Goal: Task Accomplishment & Management: Use online tool/utility

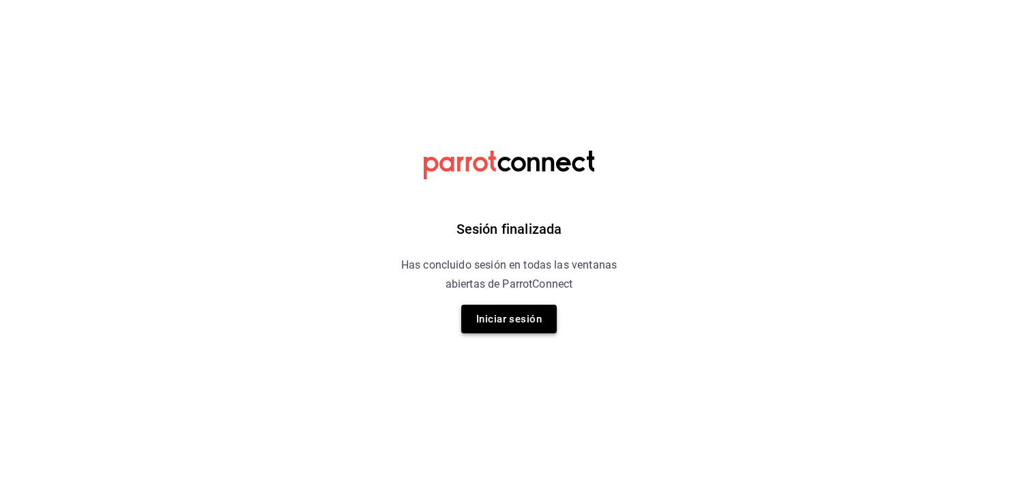
click at [486, 328] on button "Iniciar sesión" at bounding box center [508, 319] width 95 height 29
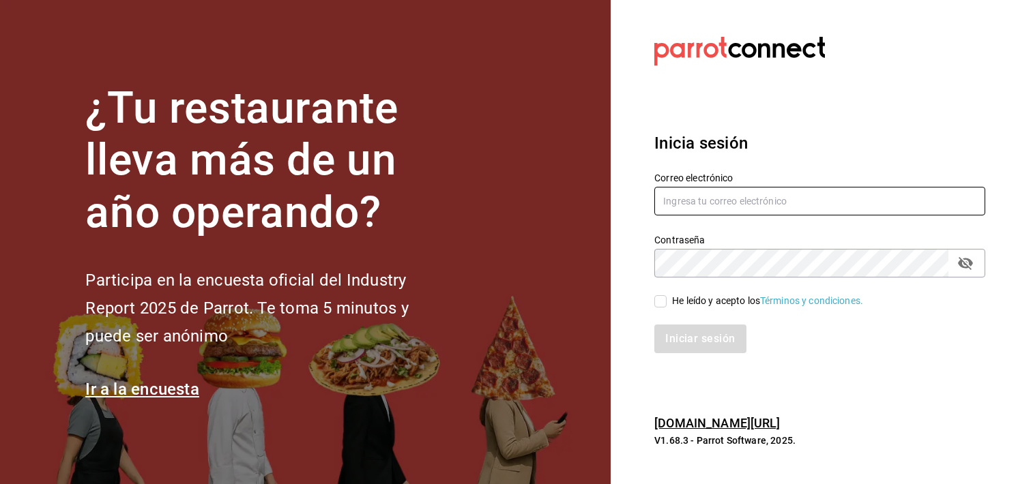
click at [824, 205] on input "text" at bounding box center [819, 201] width 331 height 29
type input "p"
type input "P"
type input "[EMAIL_ADDRESS][DOMAIN_NAME]"
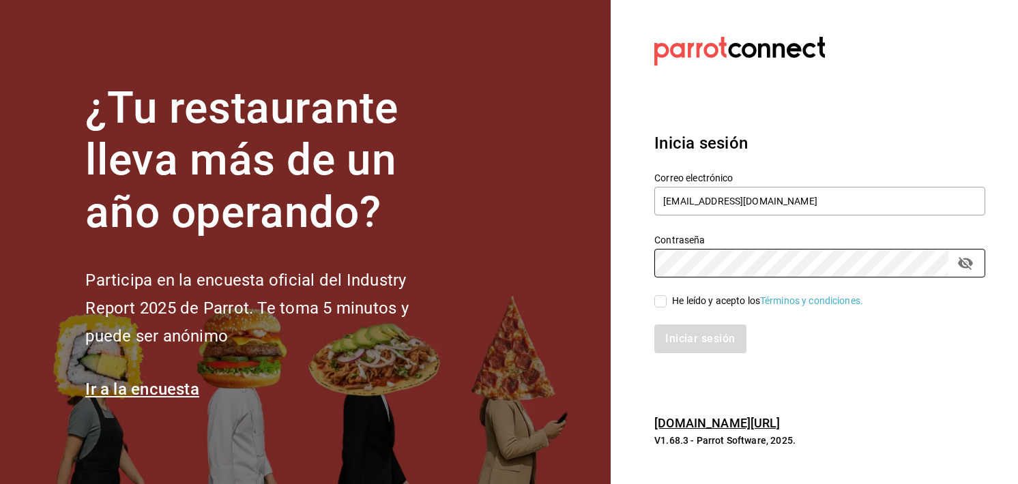
click at [660, 297] on input "He leído y acepto los Términos y condiciones." at bounding box center [660, 301] width 12 height 12
checkbox input "true"
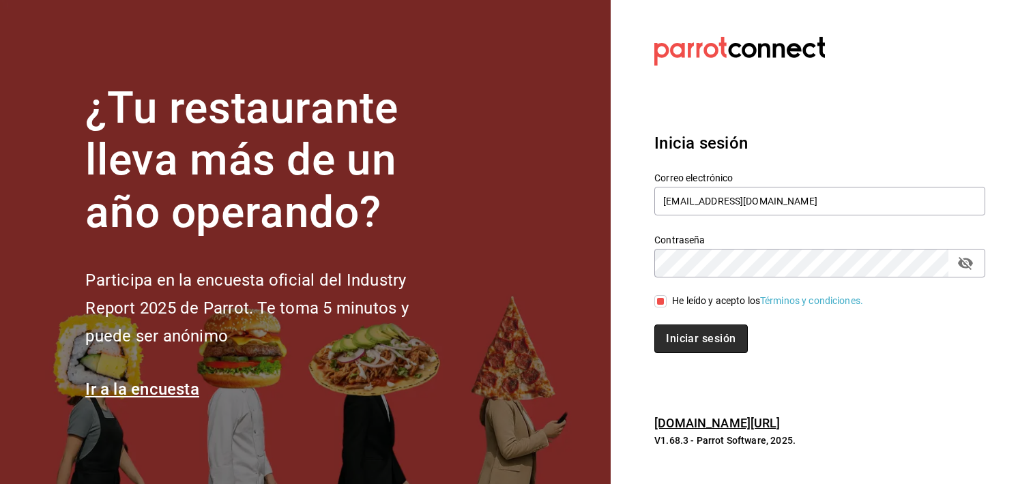
click at [675, 334] on button "Iniciar sesión" at bounding box center [700, 339] width 93 height 29
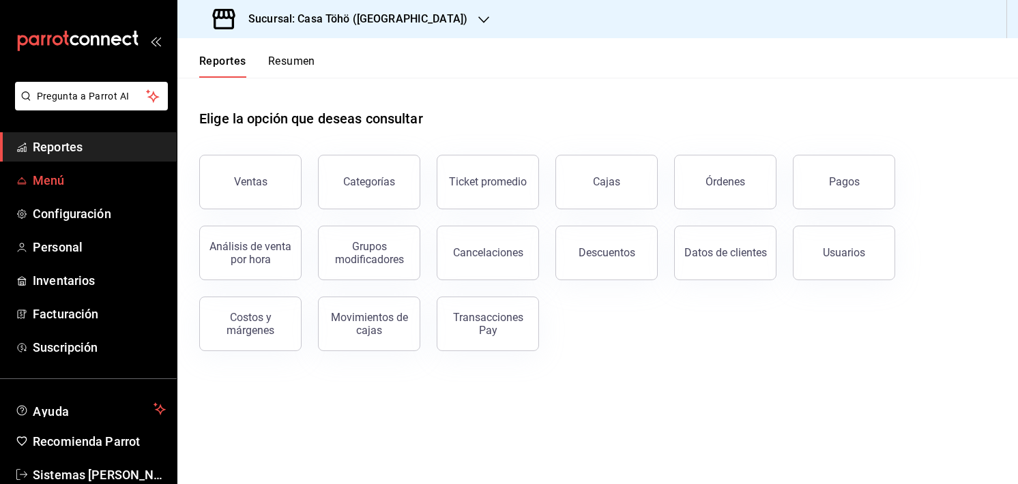
click at [58, 181] on span "Menú" at bounding box center [99, 180] width 133 height 18
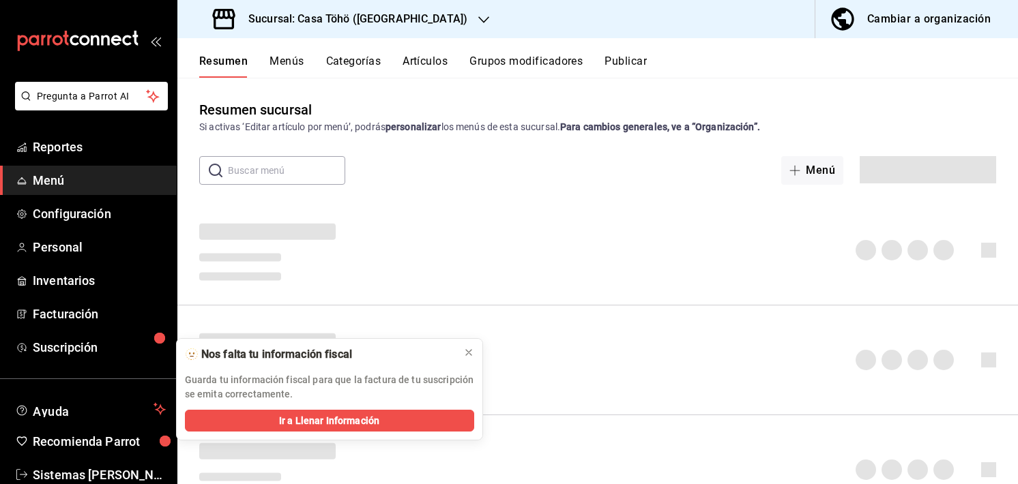
click at [357, 20] on h3 "Sucursal: Casa Töhö ([GEOGRAPHIC_DATA])" at bounding box center [352, 19] width 230 height 16
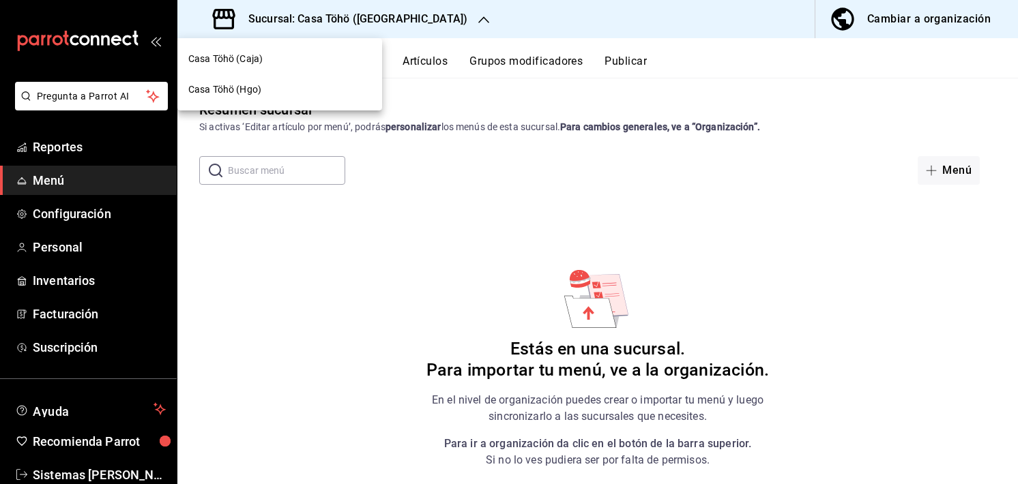
click at [273, 93] on div "Casa Töhö (Hgo)" at bounding box center [279, 90] width 183 height 14
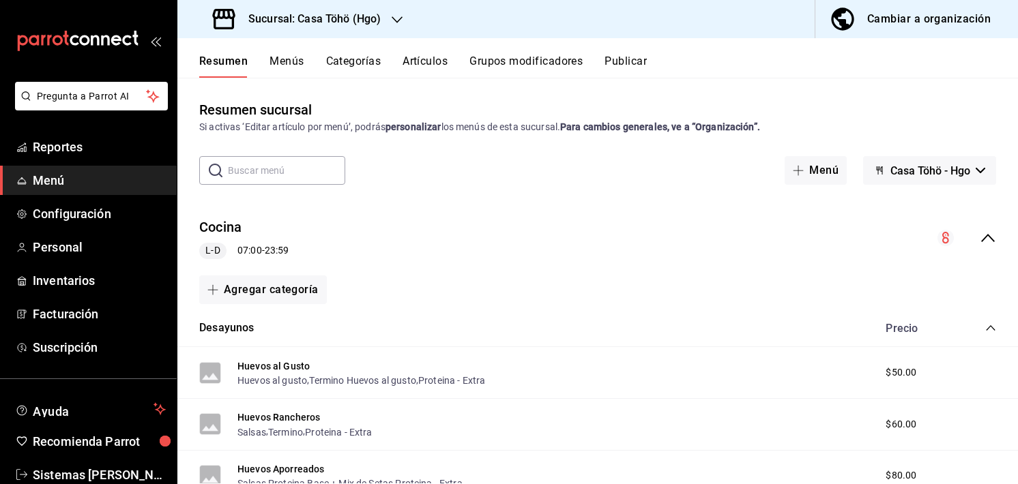
scroll to position [113, 0]
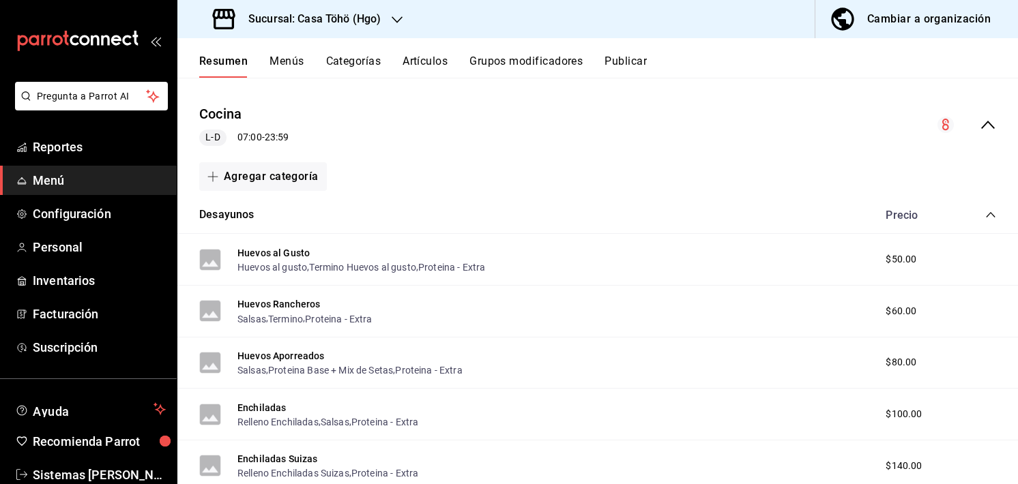
click at [986, 216] on div "Desayunos Precio" at bounding box center [597, 215] width 840 height 38
click at [985, 212] on icon "collapse-category-row" at bounding box center [990, 214] width 11 height 11
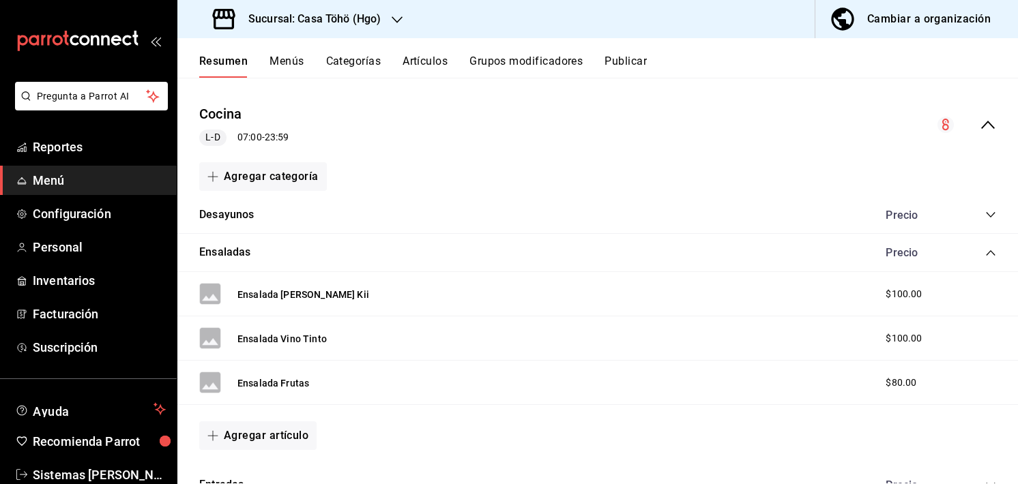
click at [985, 254] on icon "collapse-category-row" at bounding box center [990, 253] width 11 height 11
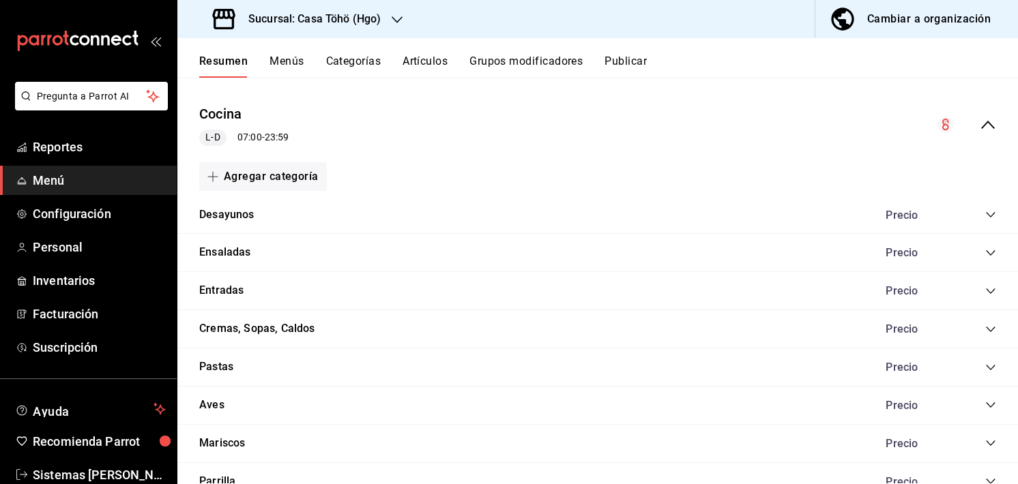
drag, startPoint x: 580, startPoint y: 250, endPoint x: 277, endPoint y: 261, distance: 303.0
click at [277, 261] on div "Ensaladas Precio" at bounding box center [597, 253] width 840 height 38
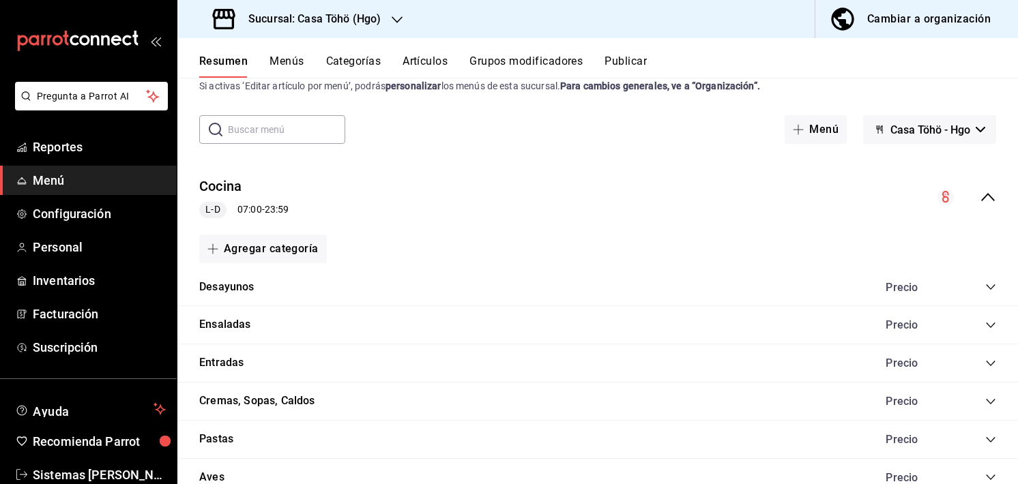
scroll to position [38, 0]
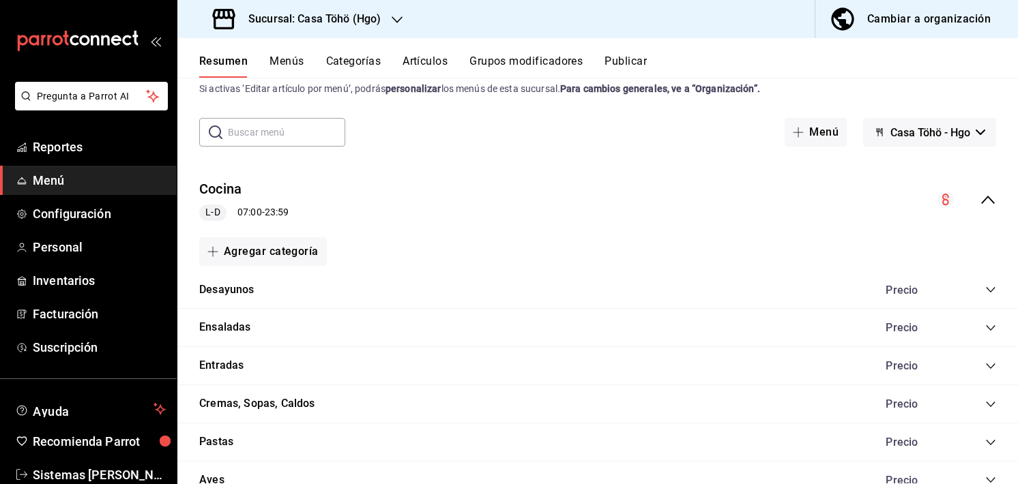
click at [978, 190] on div "Cocina L-D 07:00 - 23:59" at bounding box center [597, 199] width 840 height 63
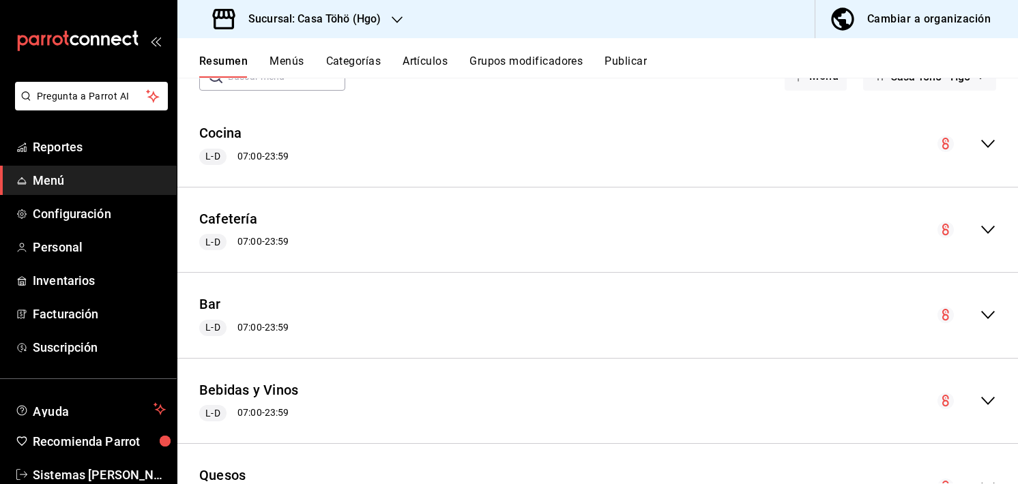
scroll to position [94, 0]
click at [49, 147] on span "Reportes" at bounding box center [99, 147] width 133 height 18
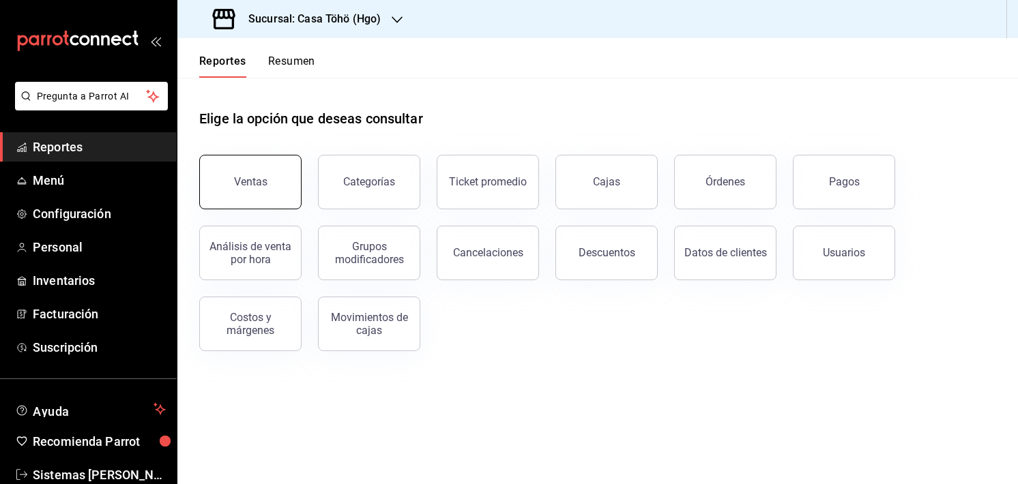
click at [263, 181] on div "Ventas" at bounding box center [250, 181] width 33 height 13
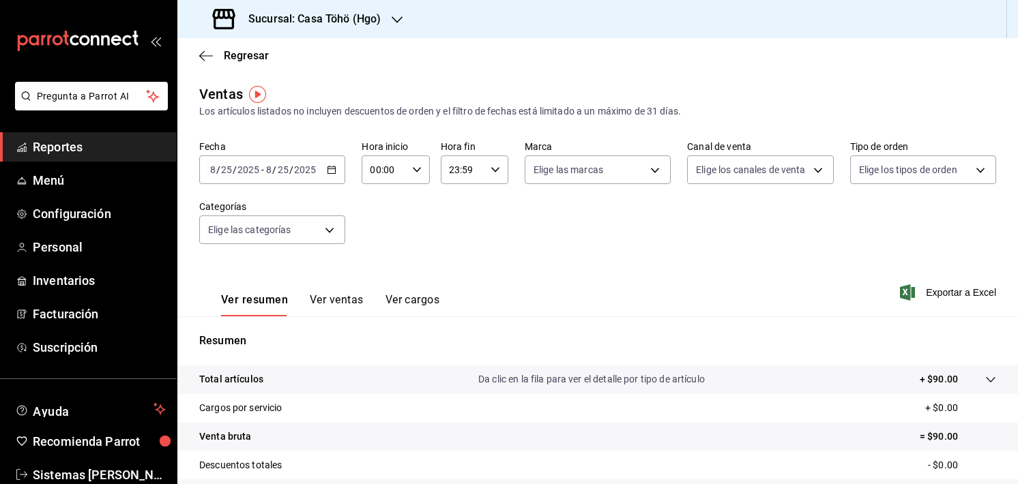
click at [327, 167] on \(Stroke\) "button" at bounding box center [331, 170] width 8 height 8
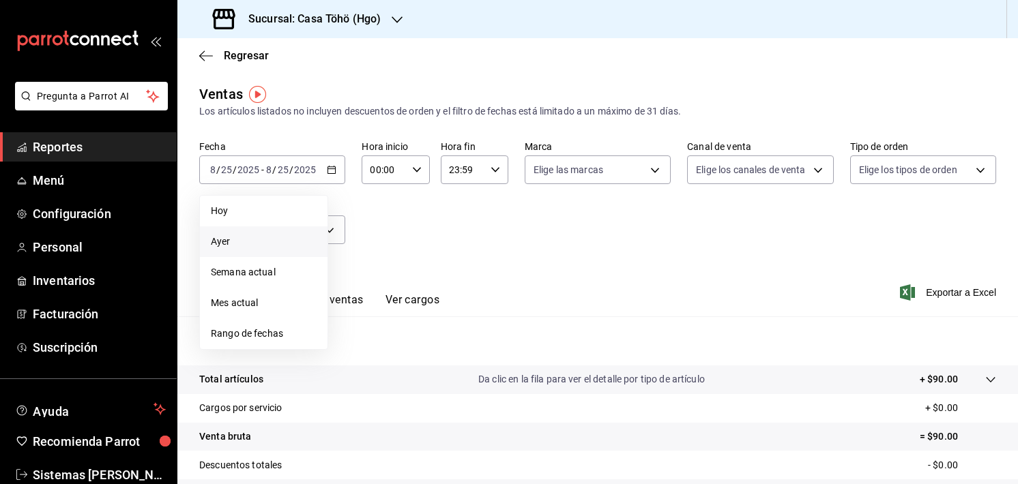
click at [237, 233] on li "Ayer" at bounding box center [264, 241] width 128 height 31
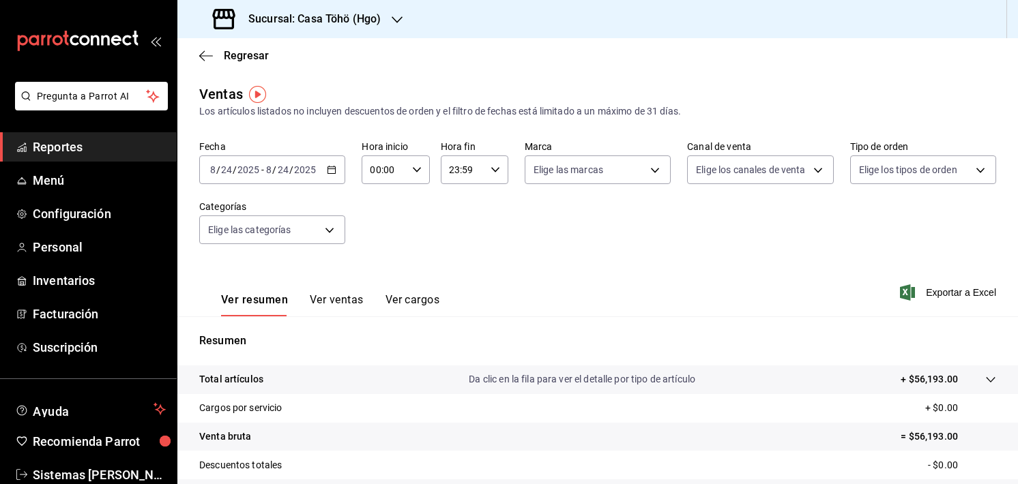
scroll to position [169, 0]
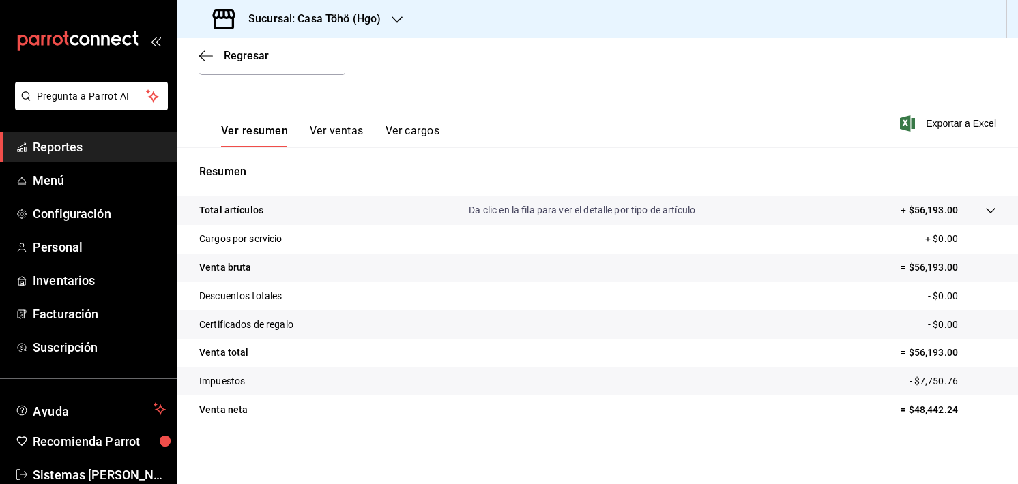
drag, startPoint x: 0, startPoint y: 252, endPoint x: 365, endPoint y: 72, distance: 406.9
click at [365, 72] on div "Regresar" at bounding box center [597, 55] width 840 height 35
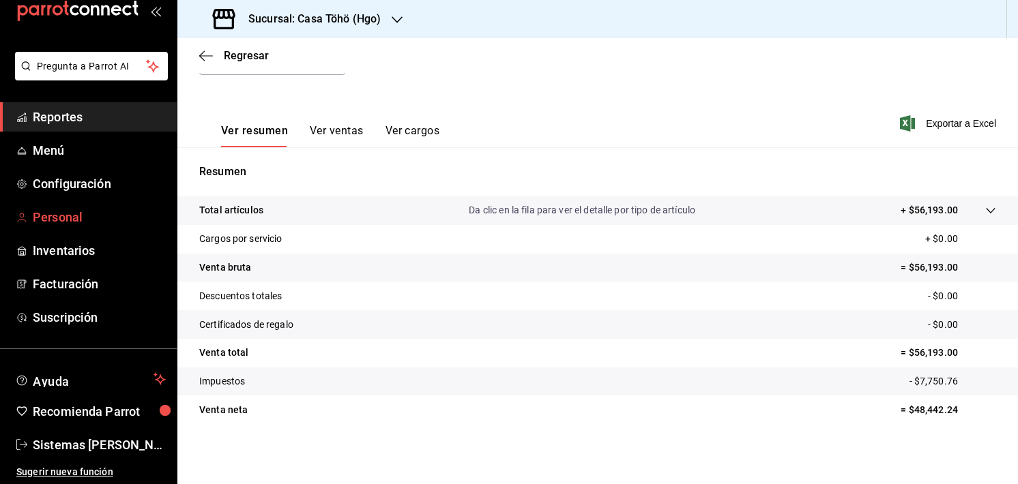
click at [40, 212] on span "Personal" at bounding box center [99, 217] width 133 height 18
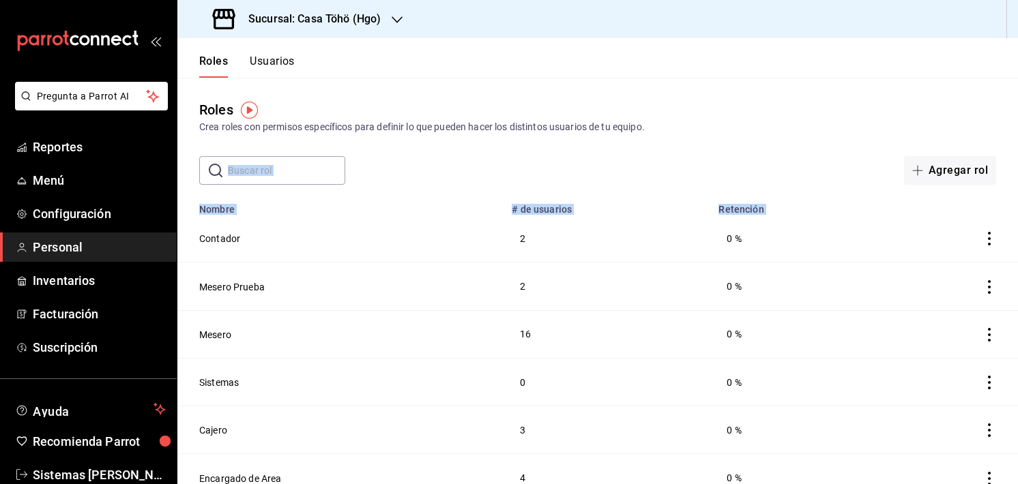
drag, startPoint x: 250, startPoint y: 240, endPoint x: 427, endPoint y: 168, distance: 190.9
click at [427, 168] on main "Roles Crea roles con permisos específicos para definir lo que pueden hacer los …" at bounding box center [597, 314] width 840 height 472
click at [427, 168] on div "​ ​ Agregar rol" at bounding box center [597, 170] width 840 height 29
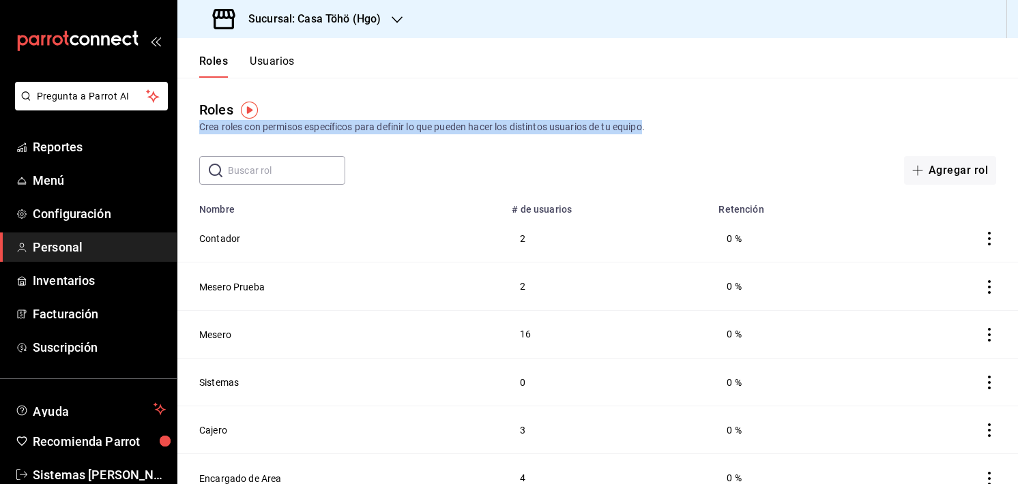
drag, startPoint x: 649, startPoint y: 128, endPoint x: 194, endPoint y: 127, distance: 454.9
click at [194, 127] on div "Roles Crea roles con permisos específicos para definir lo que pueden hacer los …" at bounding box center [597, 117] width 840 height 35
click at [351, 124] on div "Crea roles con permisos específicos para definir lo que pueden hacer los distin…" at bounding box center [597, 127] width 797 height 14
drag, startPoint x: 686, startPoint y: 129, endPoint x: 193, endPoint y: 125, distance: 493.1
click at [193, 125] on div "Roles Crea roles con permisos específicos para definir lo que pueden hacer los …" at bounding box center [597, 117] width 840 height 35
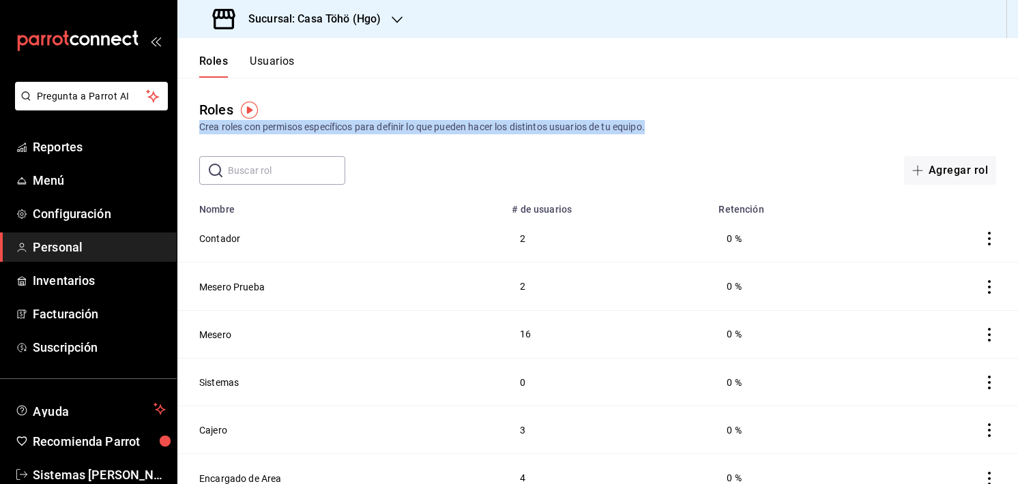
click at [231, 134] on div "Roles Crea roles con permisos específicos para definir lo que pueden hacer los …" at bounding box center [597, 131] width 840 height 107
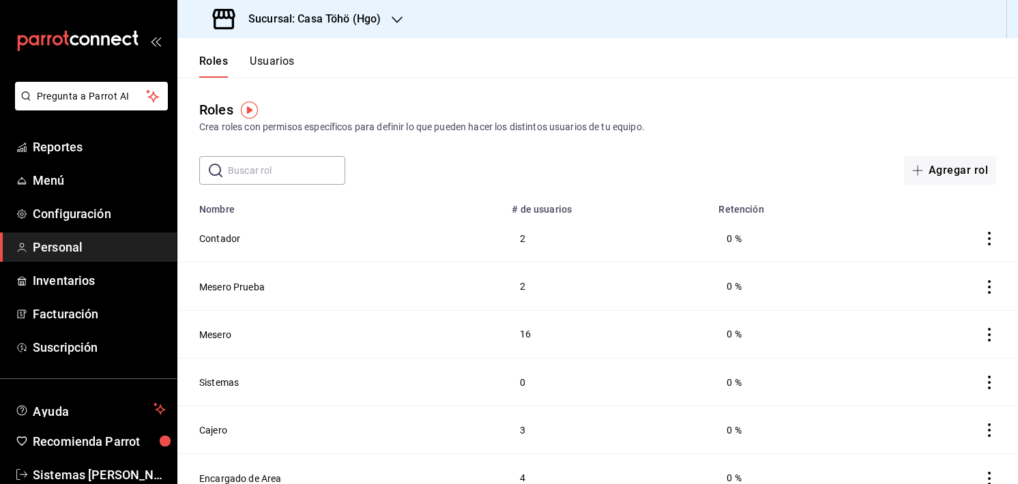
click at [662, 91] on div "Roles Crea roles con permisos específicos para definir lo que pueden hacer los …" at bounding box center [597, 131] width 840 height 107
click at [794, 86] on div "Roles Crea roles con permisos específicos para definir lo que pueden hacer los …" at bounding box center [597, 131] width 840 height 107
click at [51, 137] on link "Reportes" at bounding box center [88, 146] width 177 height 29
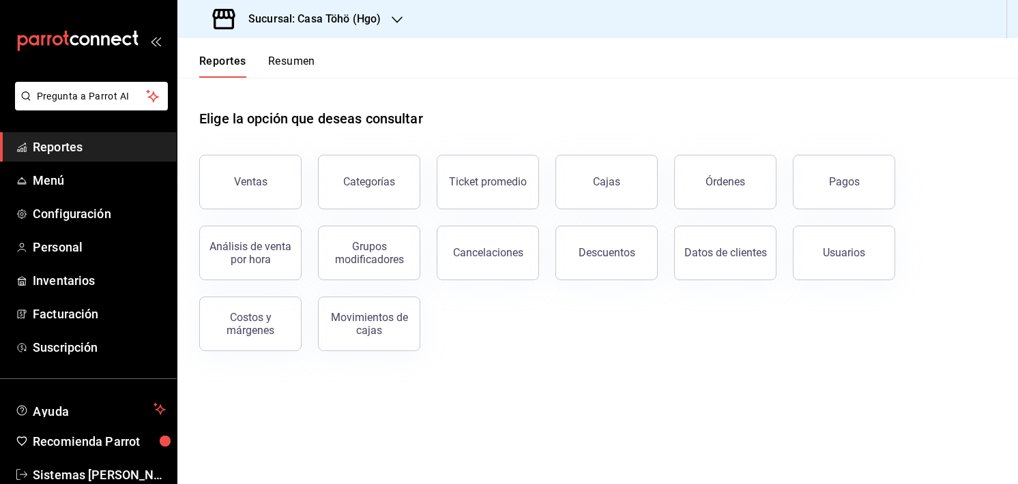
click at [707, 113] on div "Elige la opción que deseas consultar" at bounding box center [597, 108] width 797 height 61
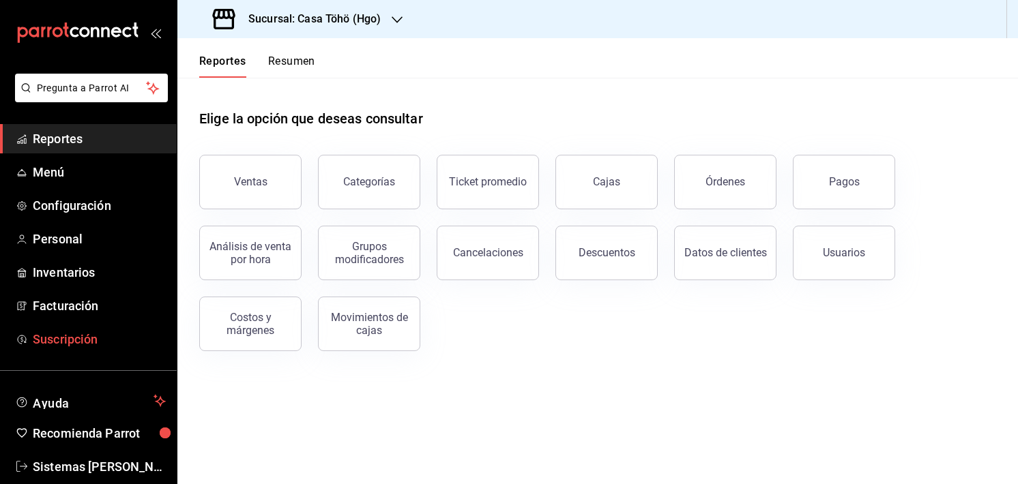
scroll to position [30, 0]
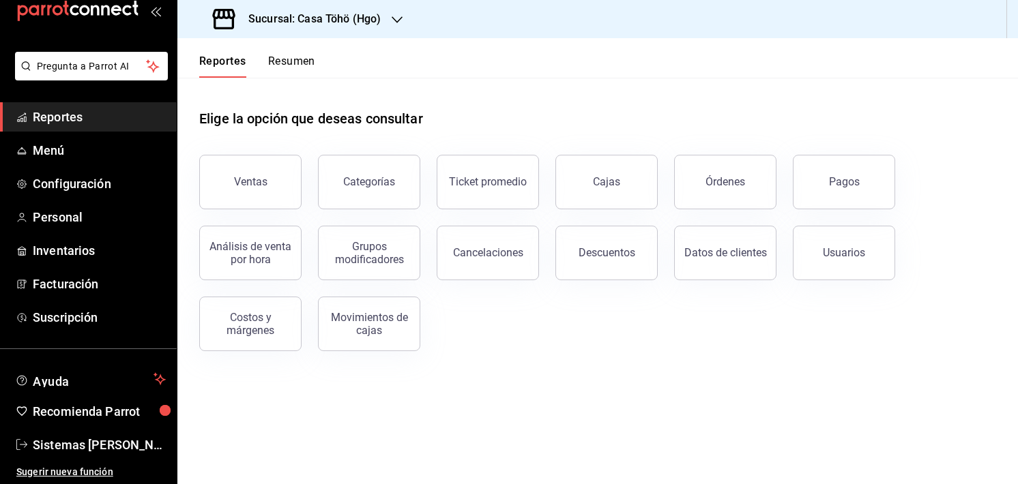
click at [681, 358] on div "Elige la opción que deseas consultar Ventas Categorías Ticket promedio Cajas Ór…" at bounding box center [597, 225] width 840 height 295
click at [514, 60] on header "Reportes Resumen" at bounding box center [597, 58] width 840 height 40
click at [683, 80] on div "Elige la opción que deseas consultar" at bounding box center [597, 108] width 797 height 61
click at [57, 154] on span "Menú" at bounding box center [99, 150] width 133 height 18
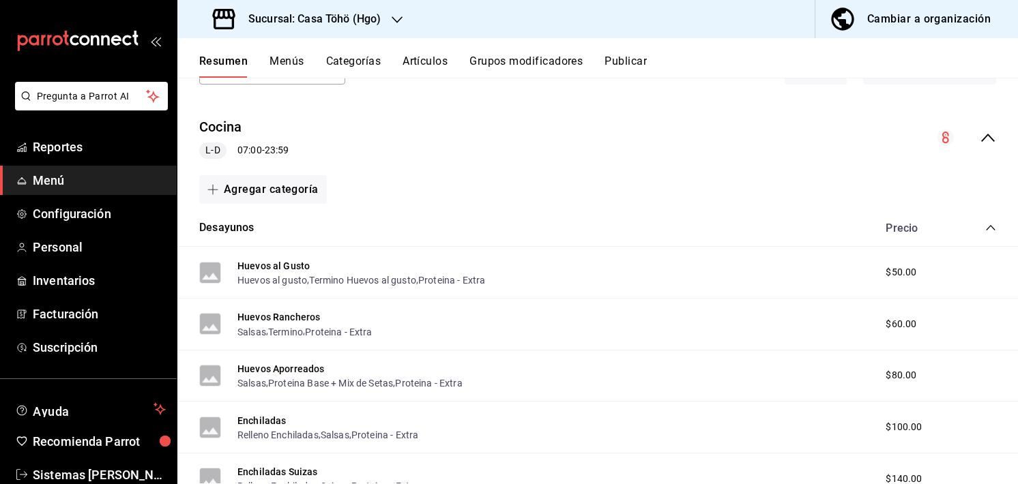
scroll to position [101, 0]
click at [65, 158] on link "Reportes" at bounding box center [88, 146] width 177 height 29
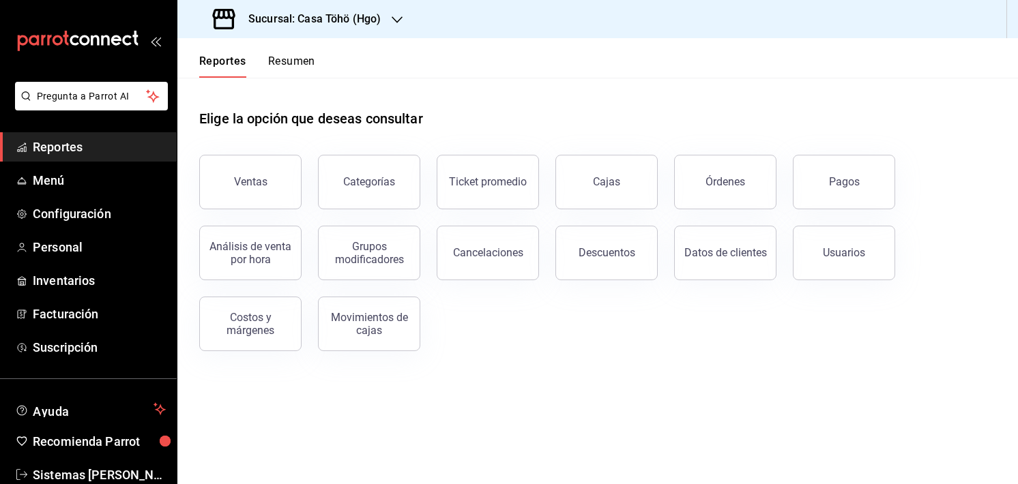
click at [292, 59] on button "Resumen" at bounding box center [291, 66] width 47 height 23
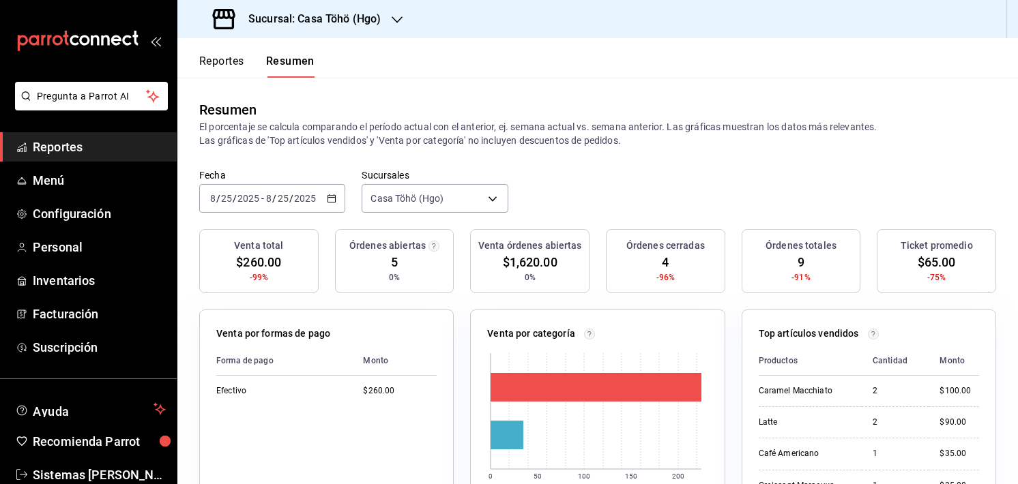
scroll to position [109, 0]
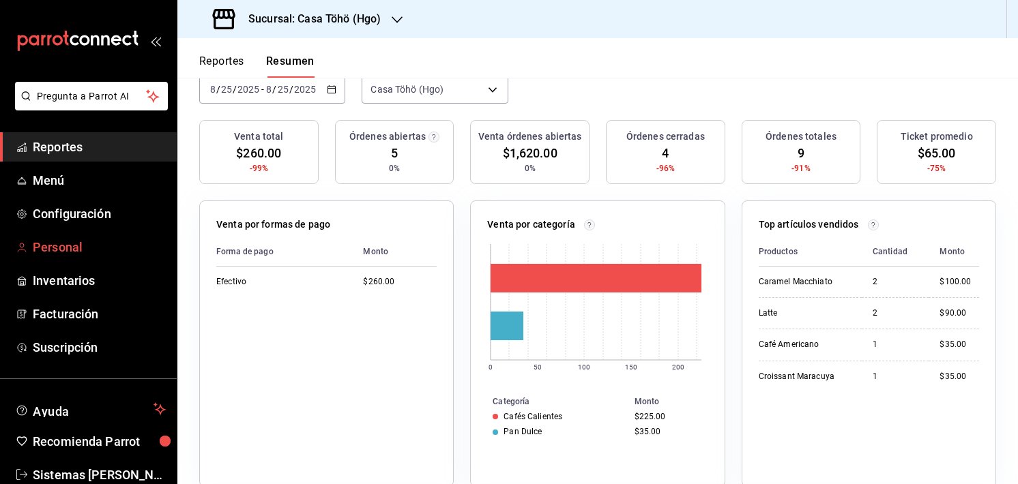
click at [28, 241] on link "Personal" at bounding box center [88, 247] width 177 height 29
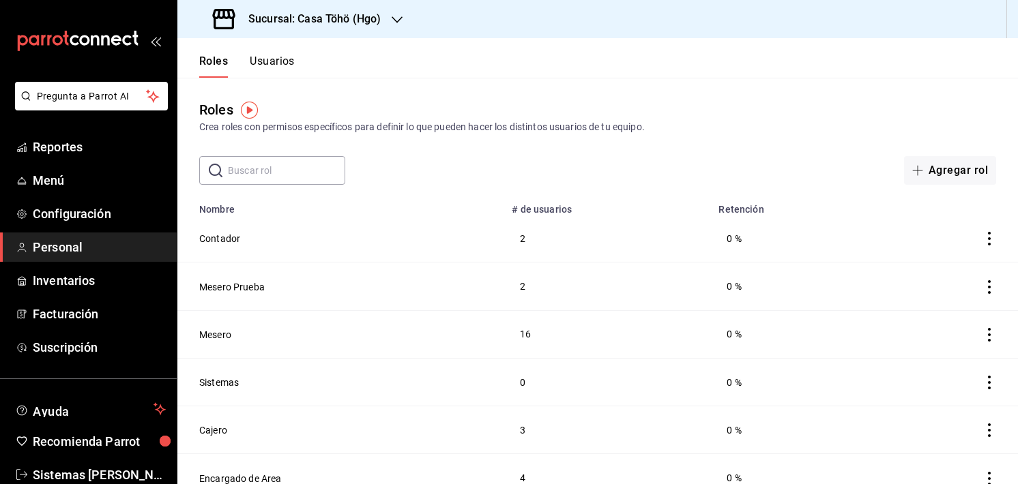
scroll to position [66, 0]
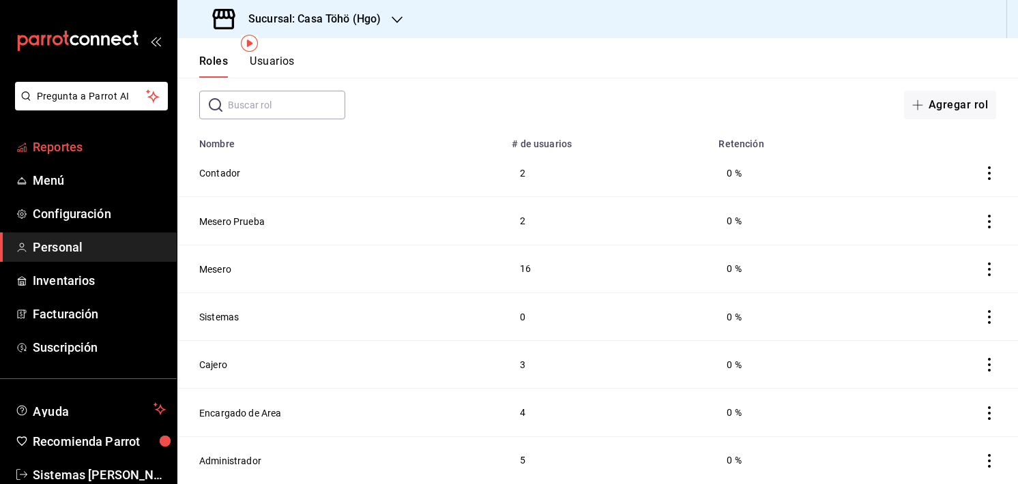
click at [67, 156] on link "Reportes" at bounding box center [88, 146] width 177 height 29
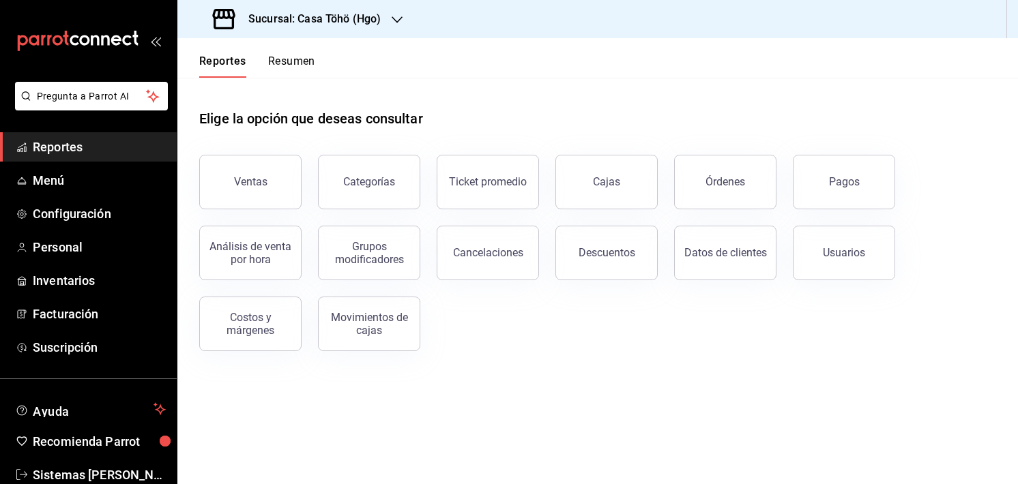
click at [281, 61] on button "Resumen" at bounding box center [291, 66] width 47 height 23
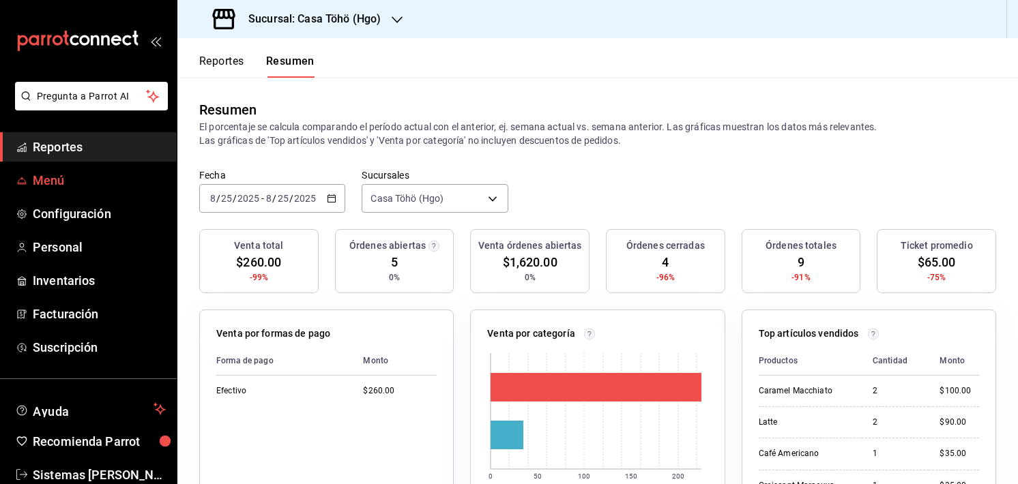
click at [68, 182] on span "Menú" at bounding box center [99, 180] width 133 height 18
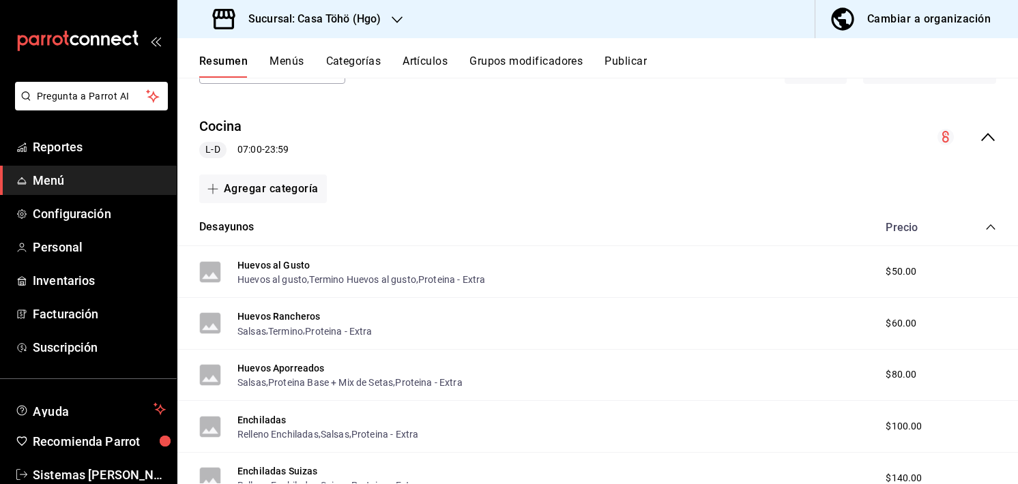
scroll to position [191, 0]
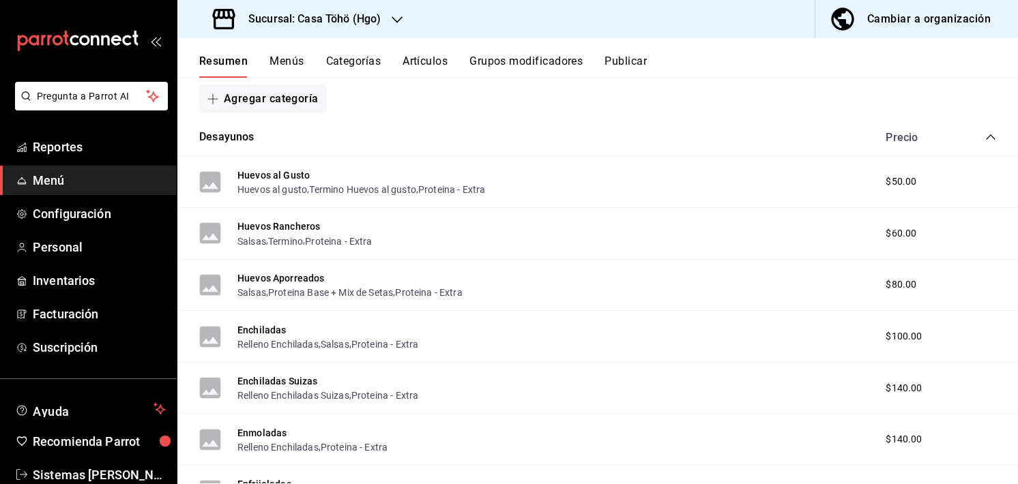
click at [985, 134] on icon "collapse-category-row" at bounding box center [990, 137] width 11 height 11
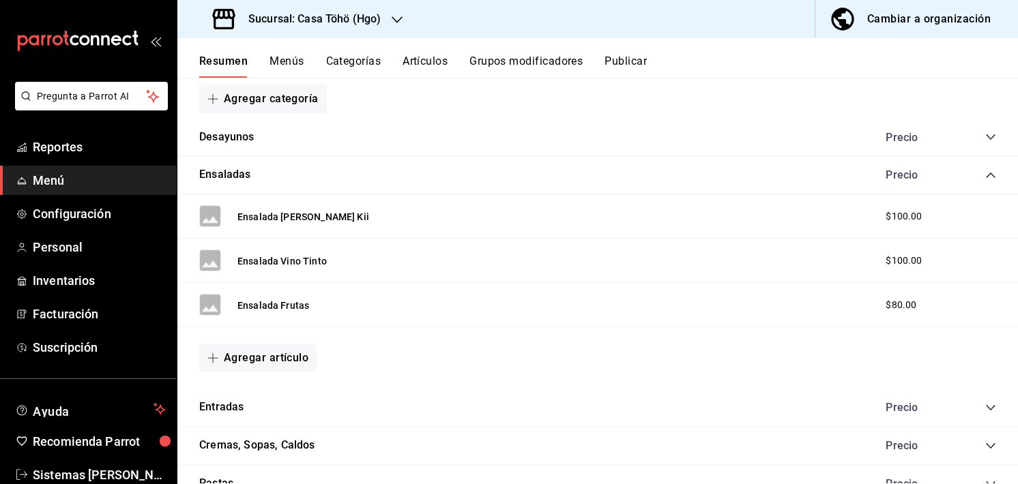
drag, startPoint x: 987, startPoint y: 175, endPoint x: 977, endPoint y: 175, distance: 10.2
click at [977, 175] on div "Ensaladas Precio" at bounding box center [597, 175] width 840 height 38
click at [985, 175] on icon "collapse-category-row" at bounding box center [990, 175] width 11 height 11
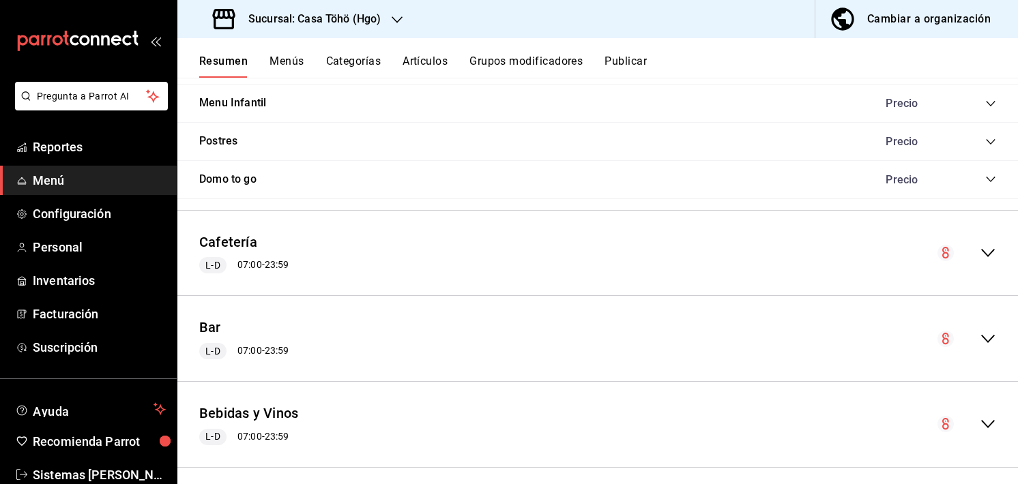
scroll to position [644, 0]
click at [981, 252] on icon "collapse-menu-row" at bounding box center [988, 253] width 14 height 8
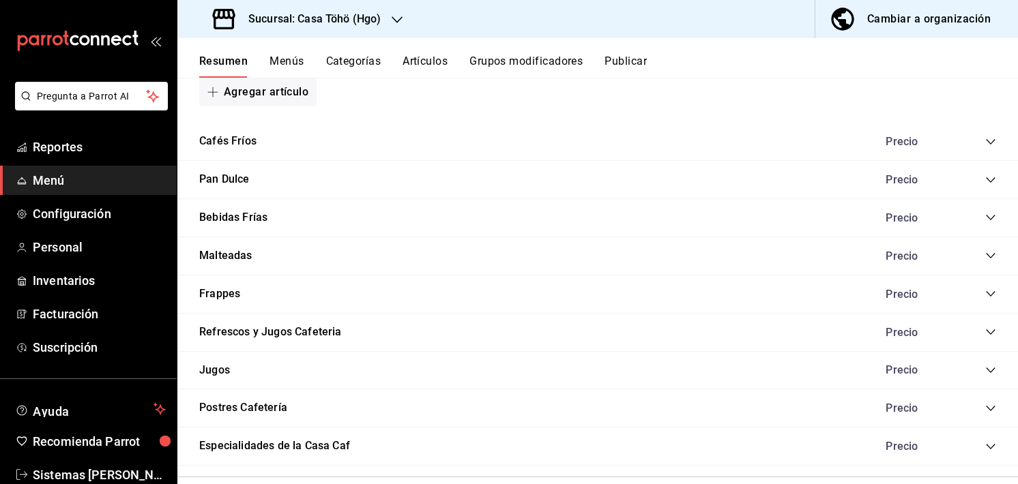
scroll to position [2236, 0]
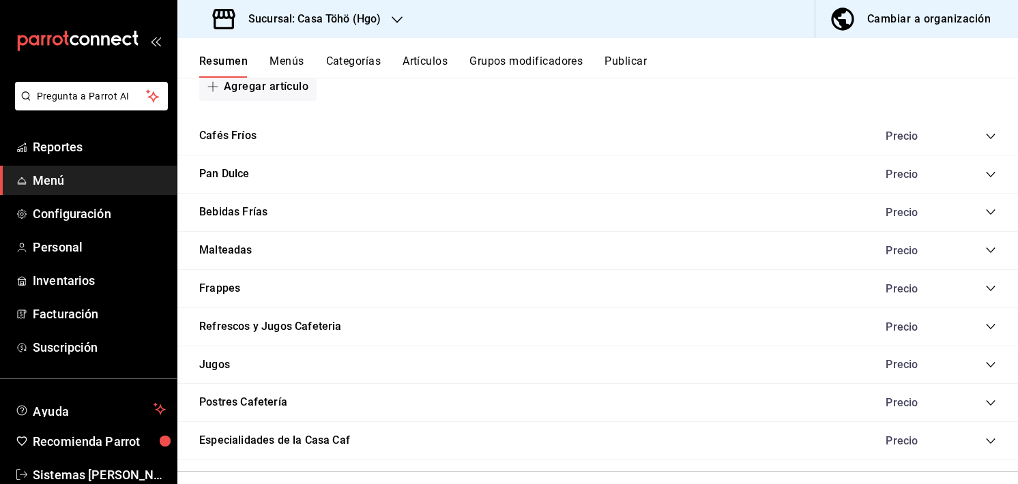
drag, startPoint x: 245, startPoint y: 404, endPoint x: 261, endPoint y: 249, distance: 155.7
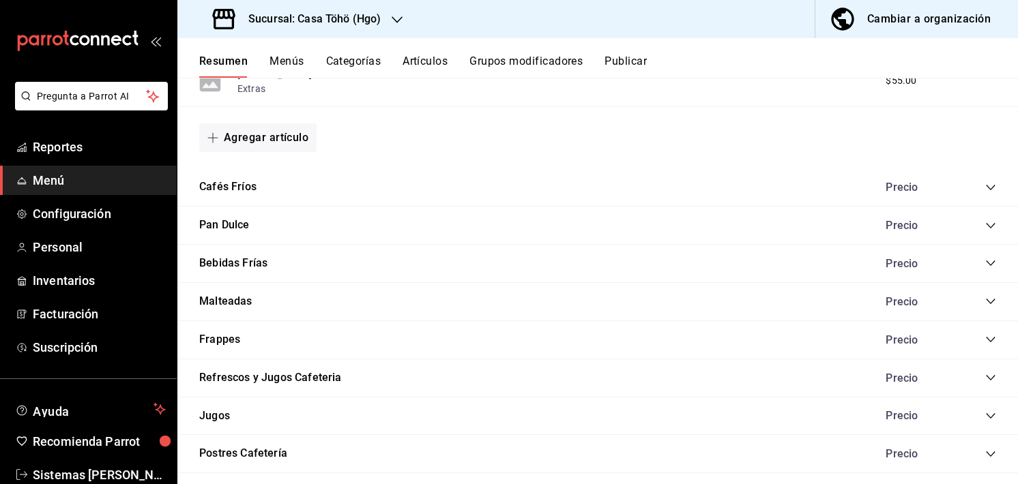
scroll to position [2185, 0]
click at [238, 224] on button "Pan Dulce" at bounding box center [224, 226] width 50 height 16
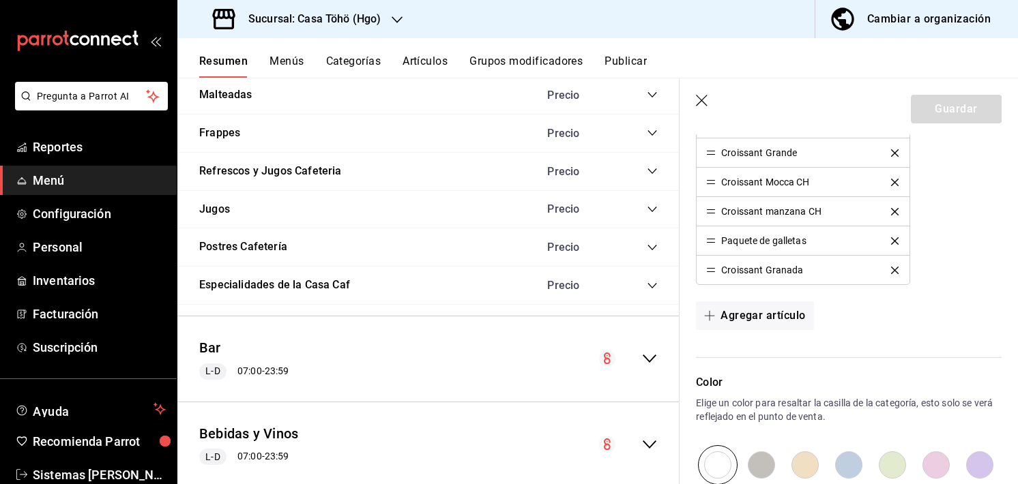
scroll to position [788, 0]
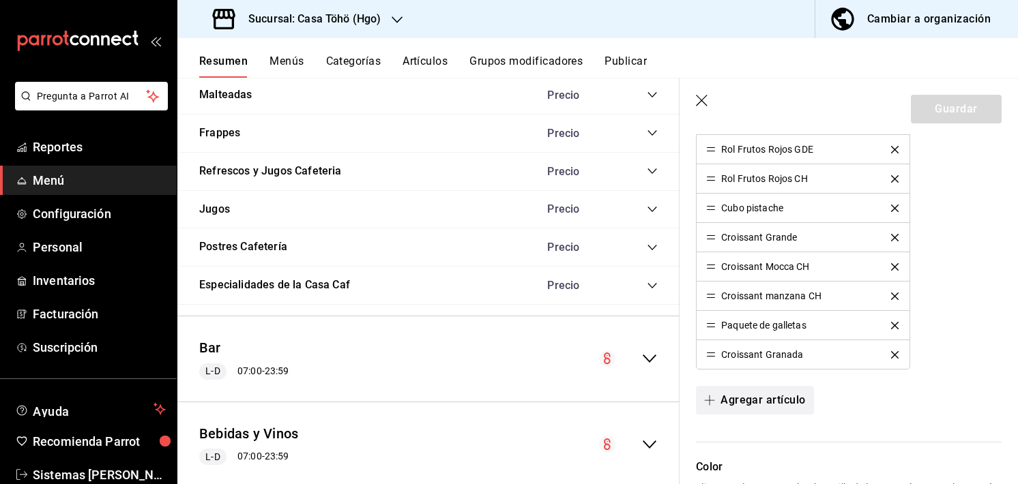
click at [743, 402] on button "Agregar artículo" at bounding box center [754, 400] width 117 height 29
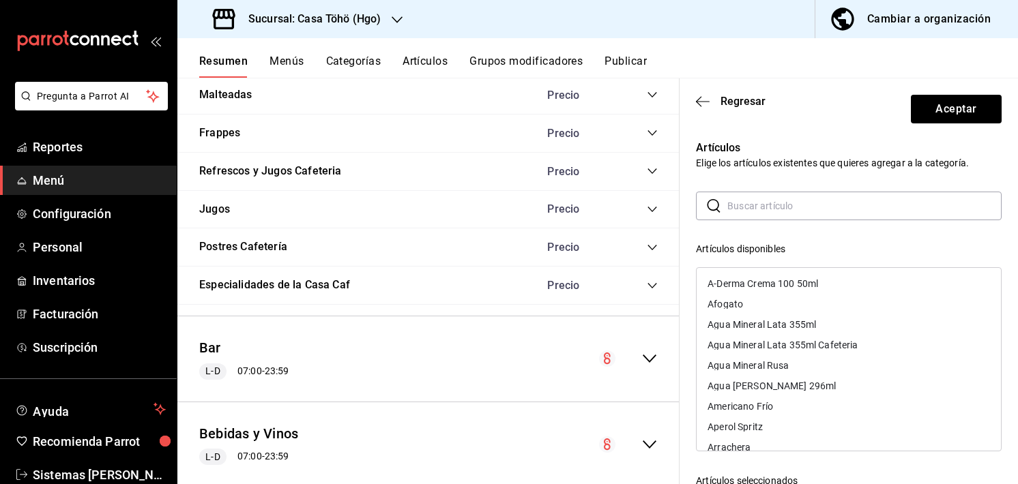
click at [796, 210] on input "text" at bounding box center [864, 205] width 274 height 27
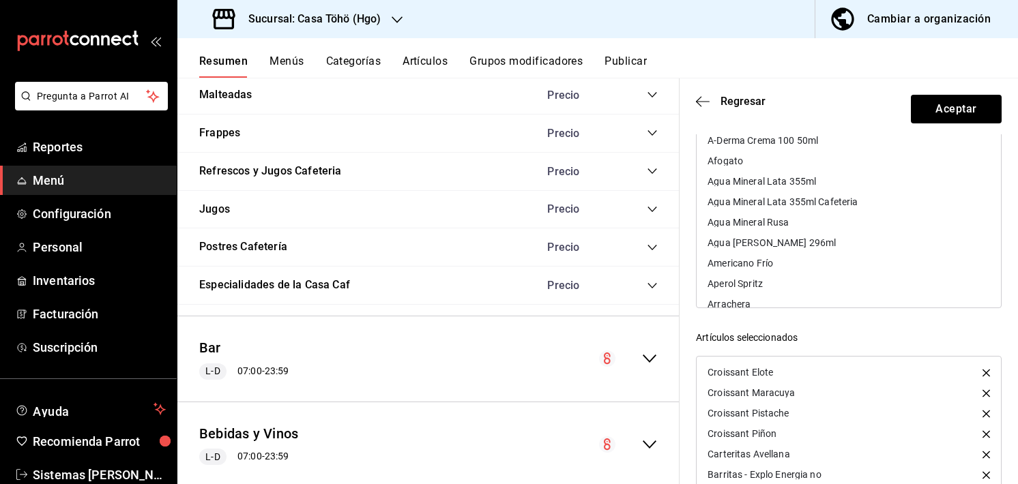
scroll to position [0, 0]
click at [700, 99] on icon "button" at bounding box center [703, 101] width 14 height 12
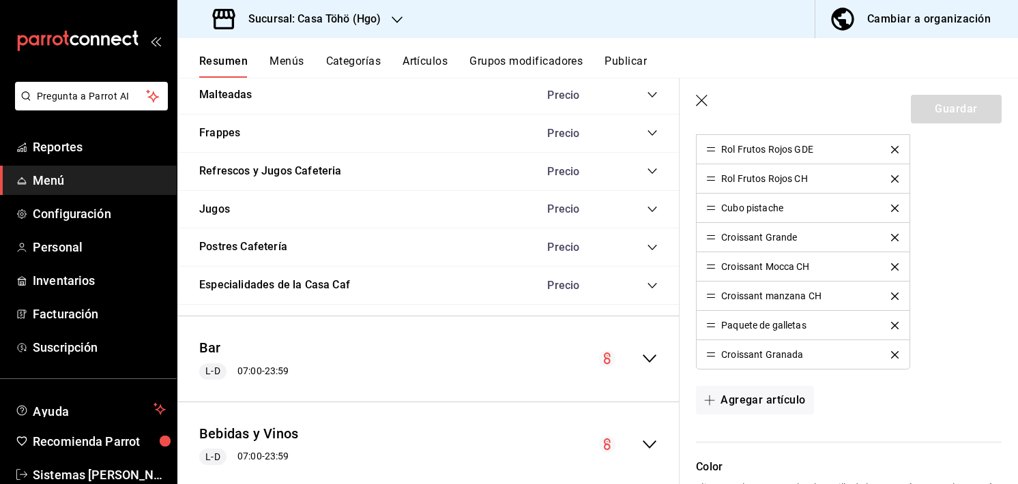
click at [709, 95] on header "Guardar" at bounding box center [848, 106] width 338 height 56
click at [697, 95] on icon "button" at bounding box center [703, 102] width 14 height 14
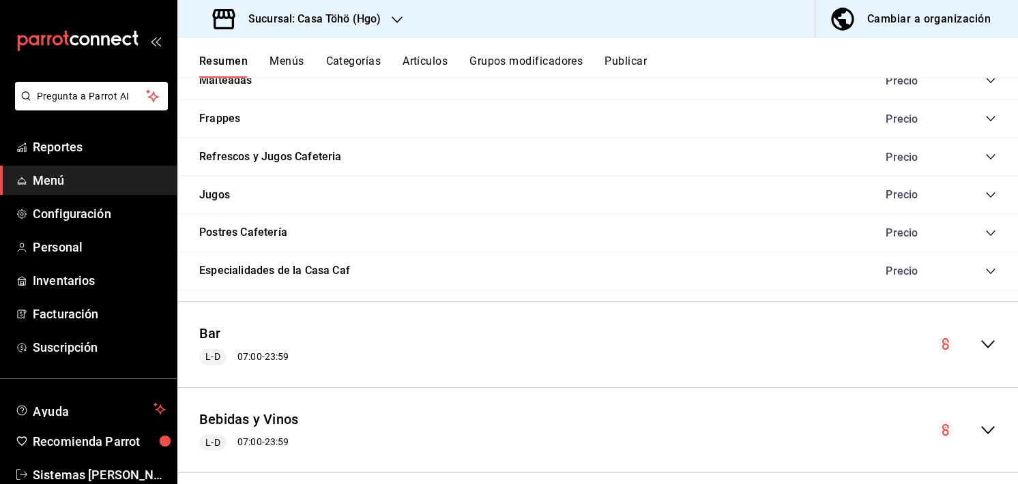
click at [427, 60] on button "Artículos" at bounding box center [424, 66] width 45 height 23
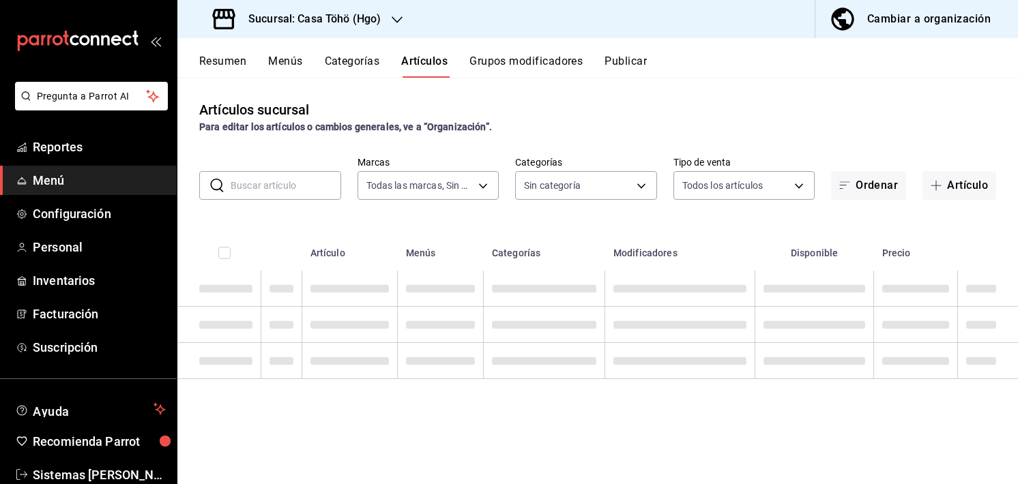
type input "3863094e-80de-4485-9a79-27000a153f73"
type input "d4618589-854c-42fb-9199-aab4cec7b855,28f2b0a5-eb9c-4e50-8eb7-b6e34f5562dd,e7c48…"
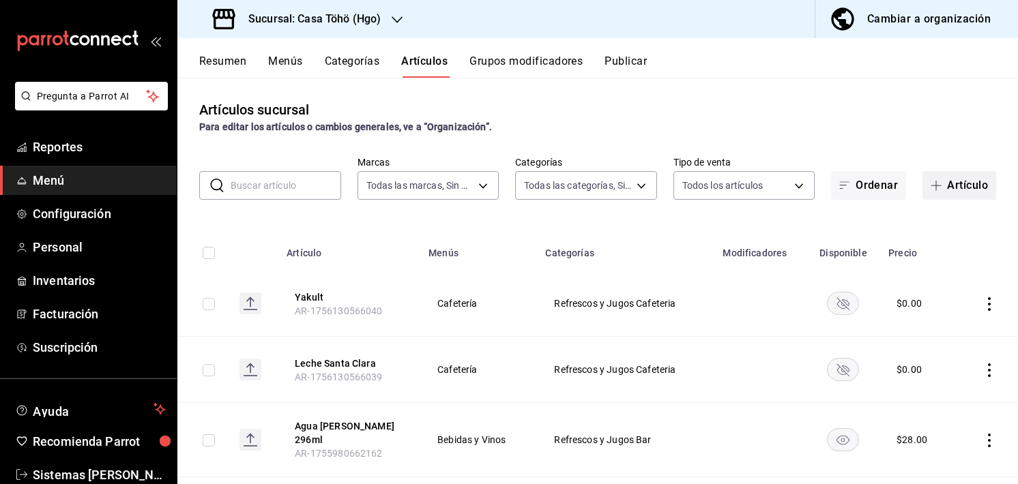
click at [941, 177] on button "Artículo" at bounding box center [959, 185] width 74 height 29
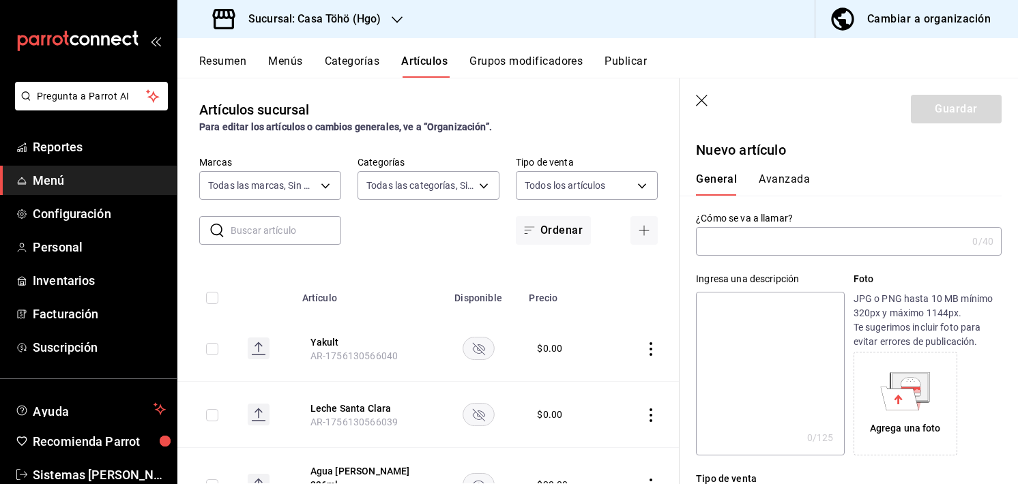
click at [741, 251] on input "text" at bounding box center [831, 241] width 271 height 27
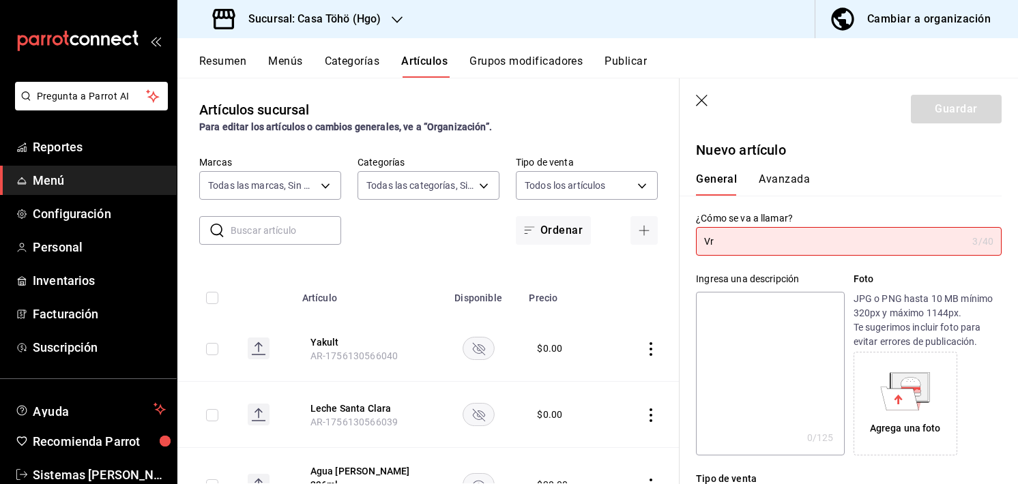
type input "V"
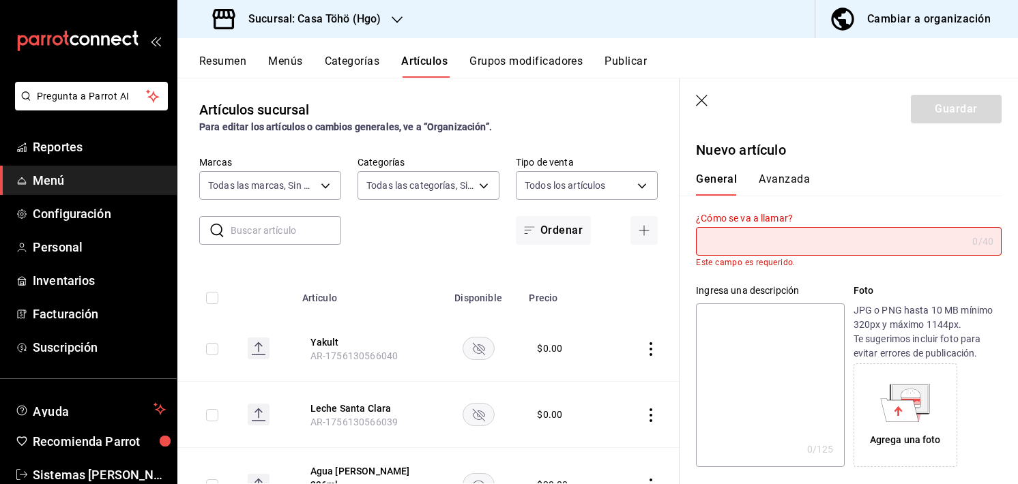
type input "V"
type input "c"
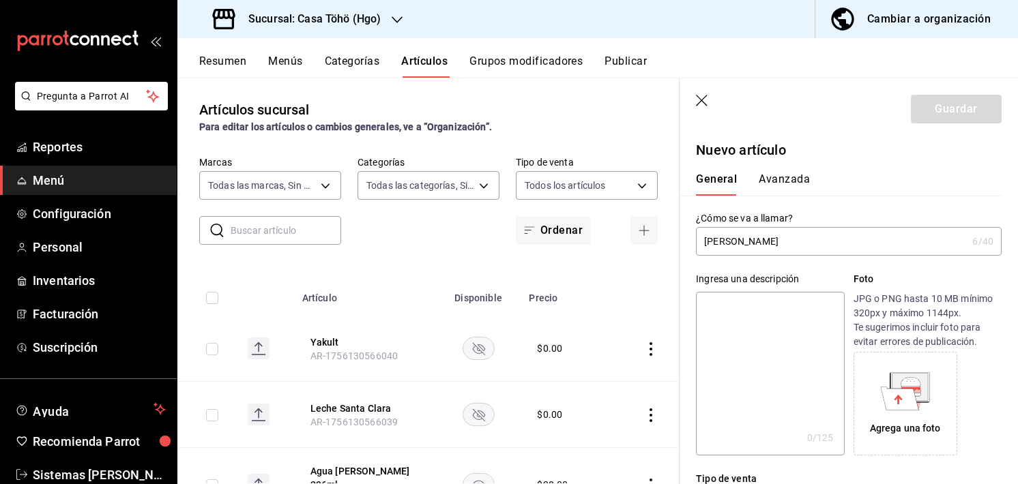
click at [732, 252] on input "[PERSON_NAME]" at bounding box center [831, 241] width 271 height 27
paste input "issant"
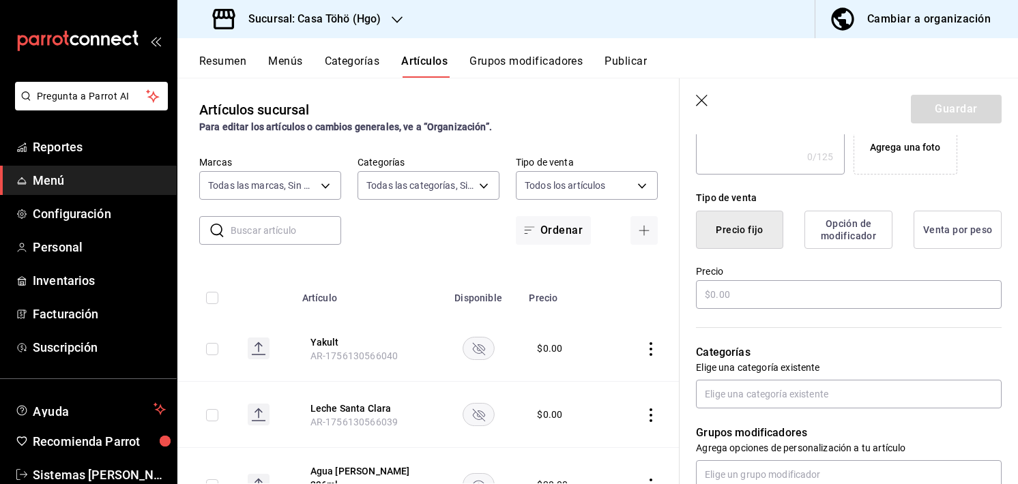
scroll to position [282, 0]
type input "Croissant Frutos Rojos"
drag, startPoint x: 735, startPoint y: 276, endPoint x: 730, endPoint y: 288, distance: 13.2
click at [730, 288] on div "Precio" at bounding box center [849, 287] width 306 height 46
click at [730, 288] on input "text" at bounding box center [849, 293] width 306 height 29
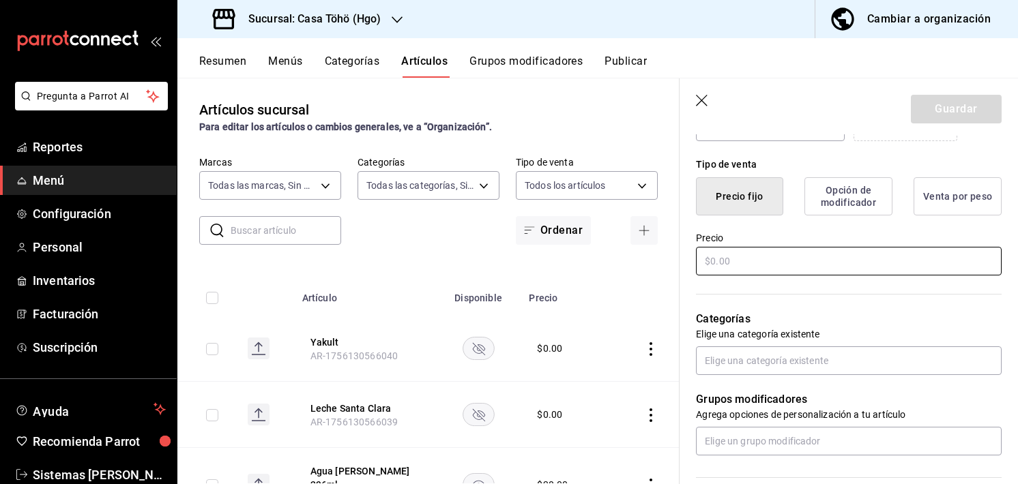
scroll to position [314, 0]
click at [753, 261] on input "text" at bounding box center [849, 262] width 306 height 29
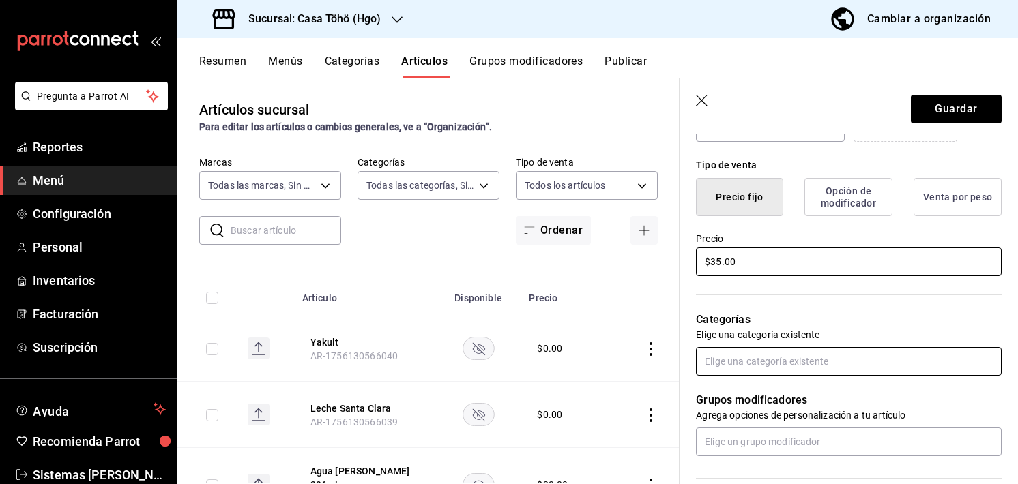
type input "$35.00"
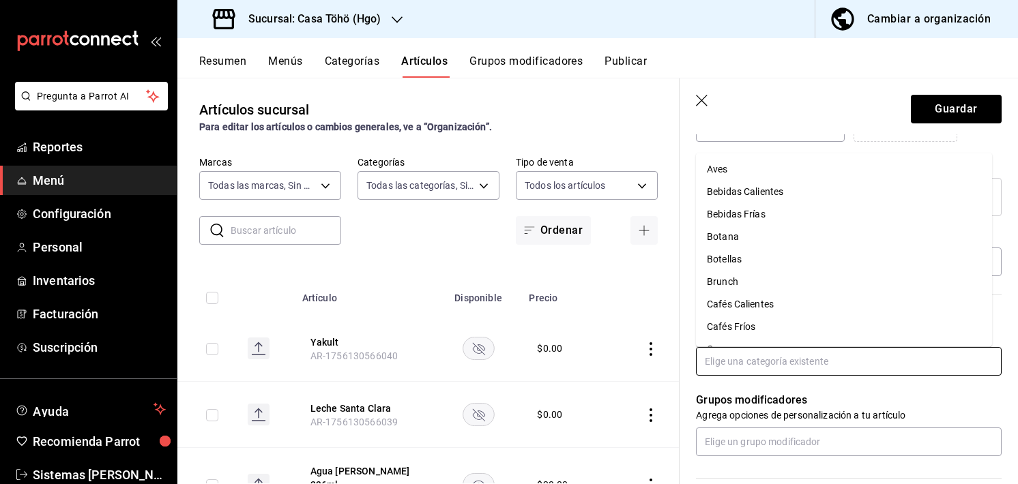
click at [758, 350] on input "text" at bounding box center [849, 361] width 306 height 29
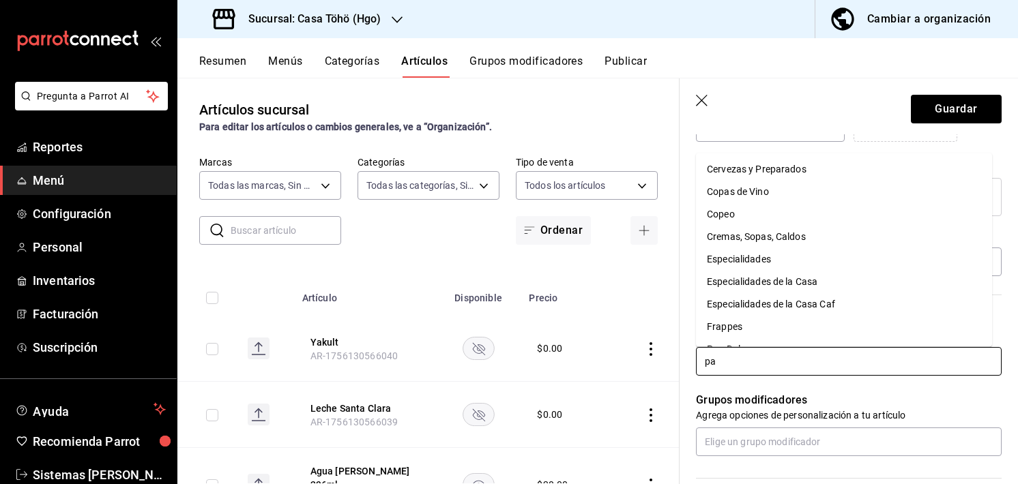
type input "pan"
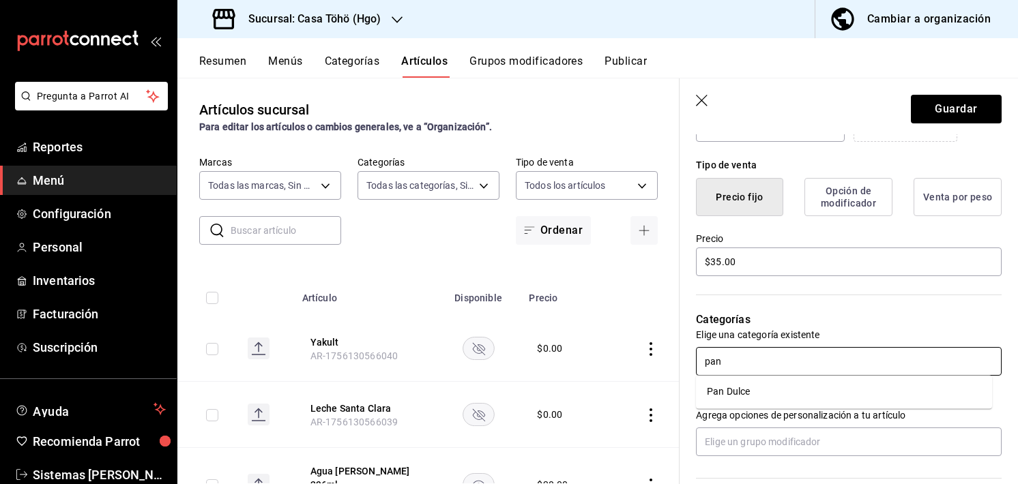
click at [747, 383] on li "Pan Dulce" at bounding box center [844, 392] width 296 height 23
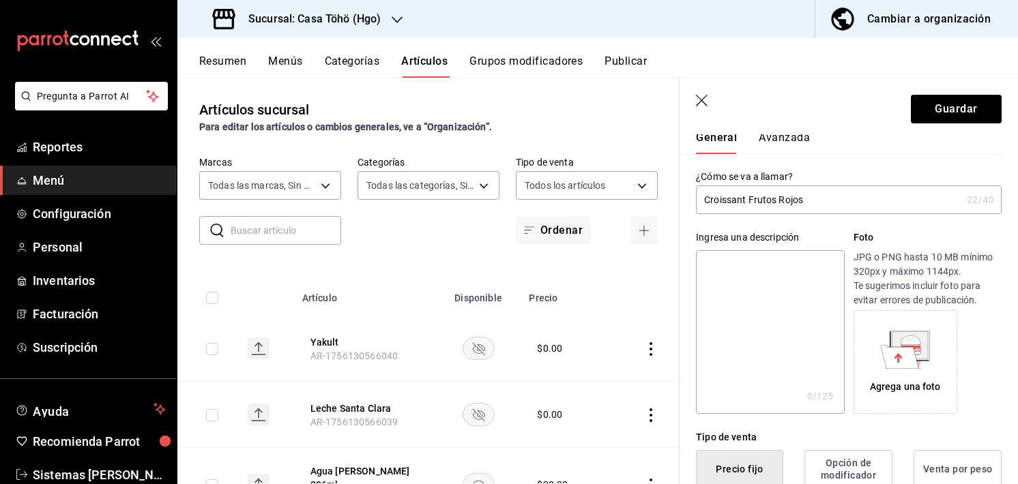
scroll to position [0, 0]
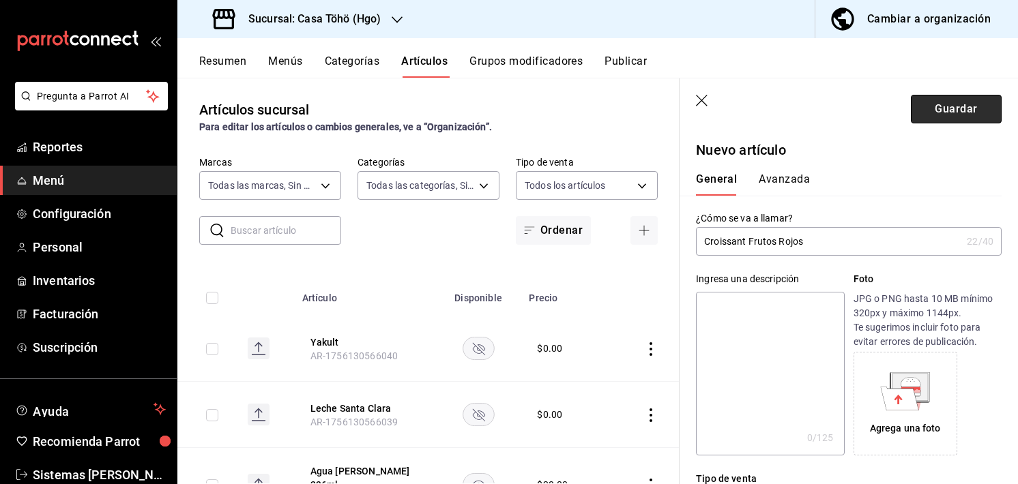
click at [924, 108] on button "Guardar" at bounding box center [955, 109] width 91 height 29
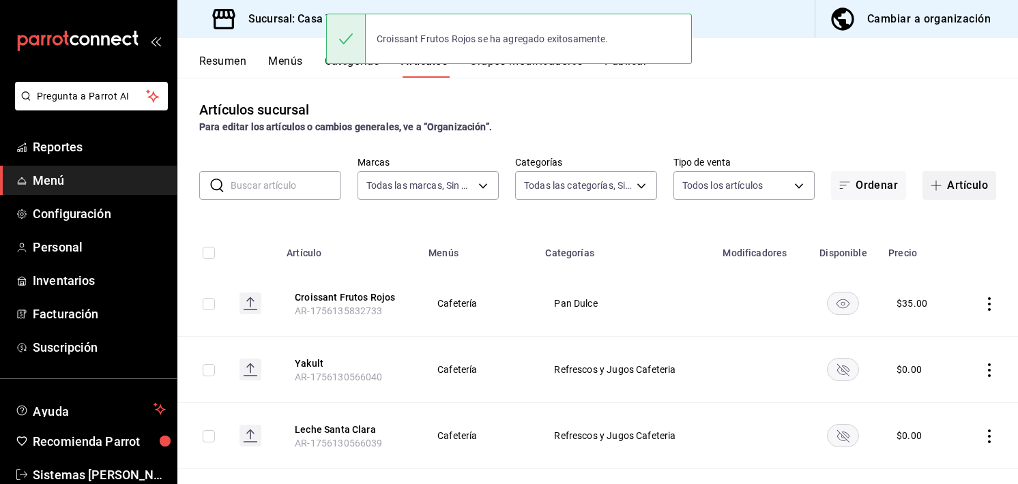
click at [933, 182] on span "button" at bounding box center [938, 185] width 16 height 11
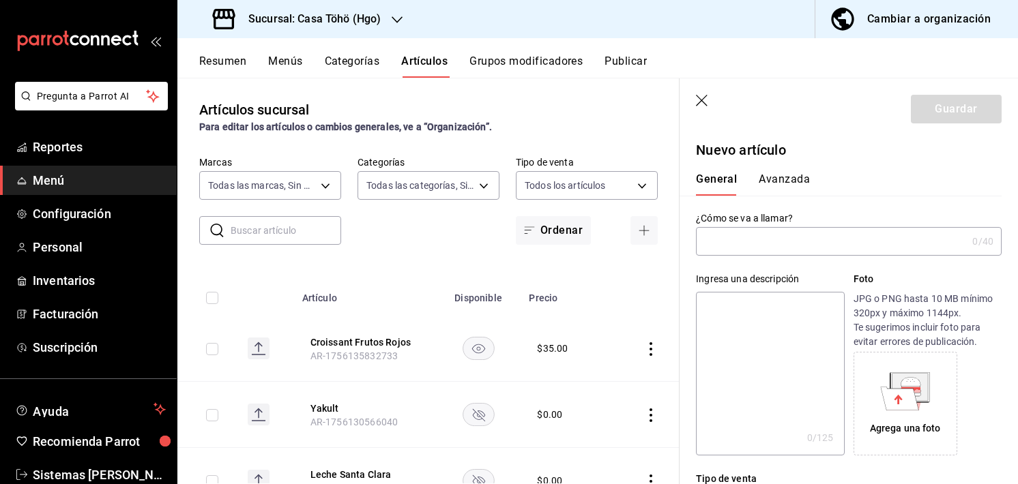
drag, startPoint x: 415, startPoint y: 339, endPoint x: 756, endPoint y: 243, distance: 354.8
click at [756, 243] on main "Artículos sucursal Para editar los artículos o cambios generales, ve a “Organiz…" at bounding box center [597, 281] width 840 height 406
click at [756, 243] on input "text" at bounding box center [831, 241] width 271 height 27
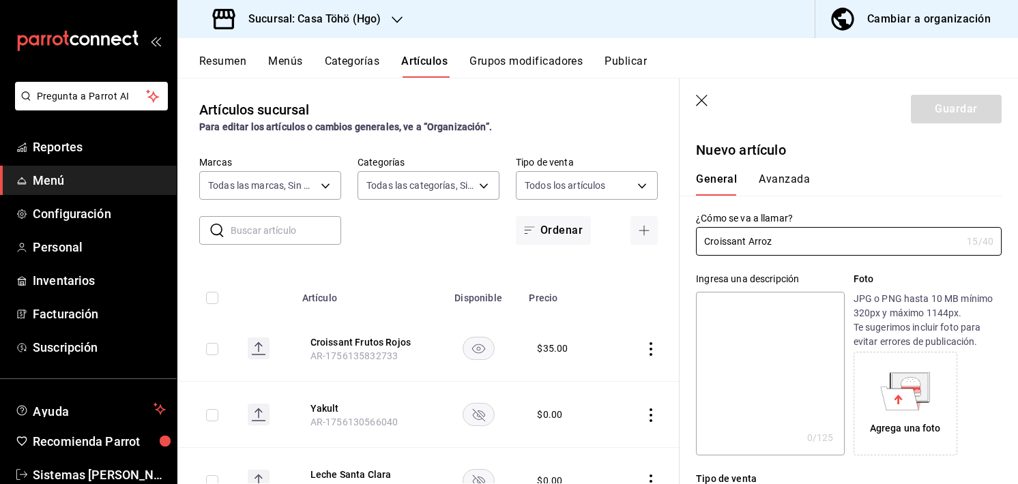
scroll to position [136, 0]
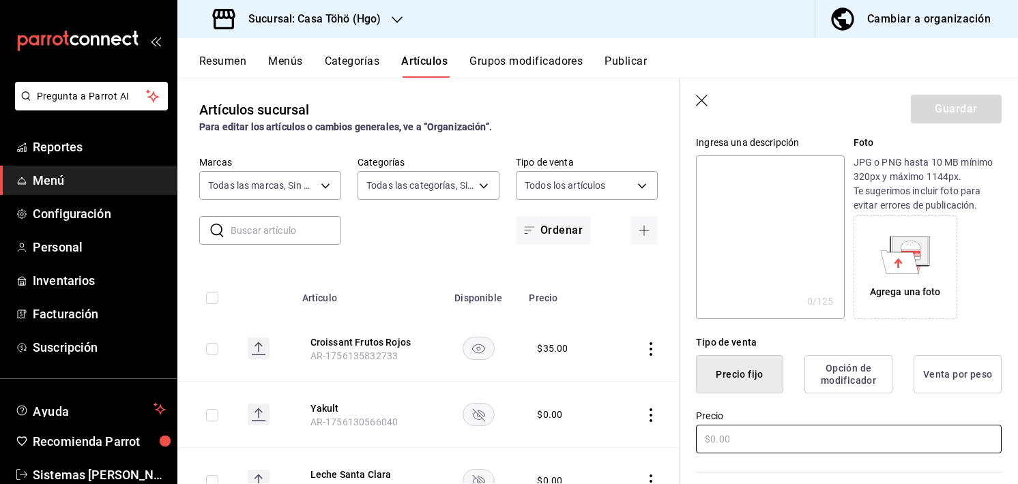
type input "Croissant Arroz"
click at [732, 434] on input "text" at bounding box center [849, 439] width 306 height 29
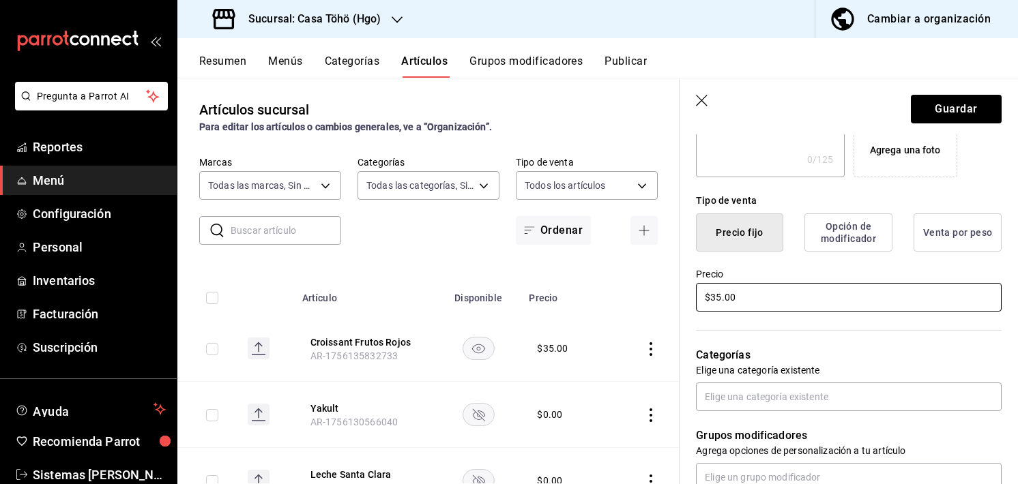
scroll to position [302, 0]
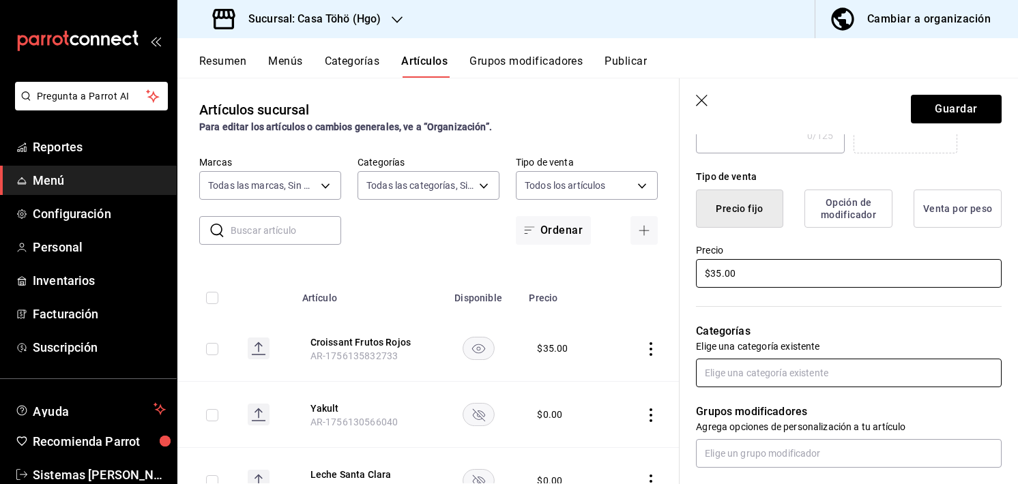
type input "$35.00"
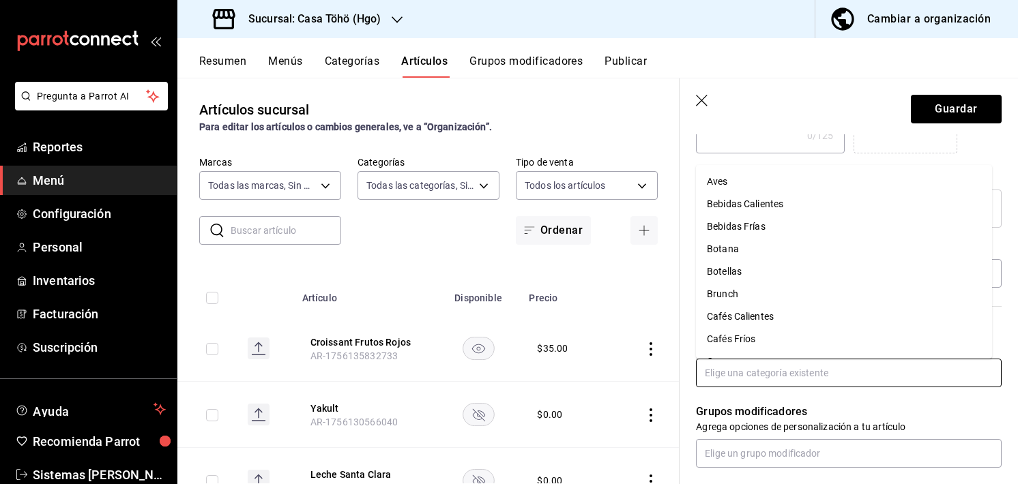
click at [748, 367] on input "text" at bounding box center [849, 373] width 306 height 29
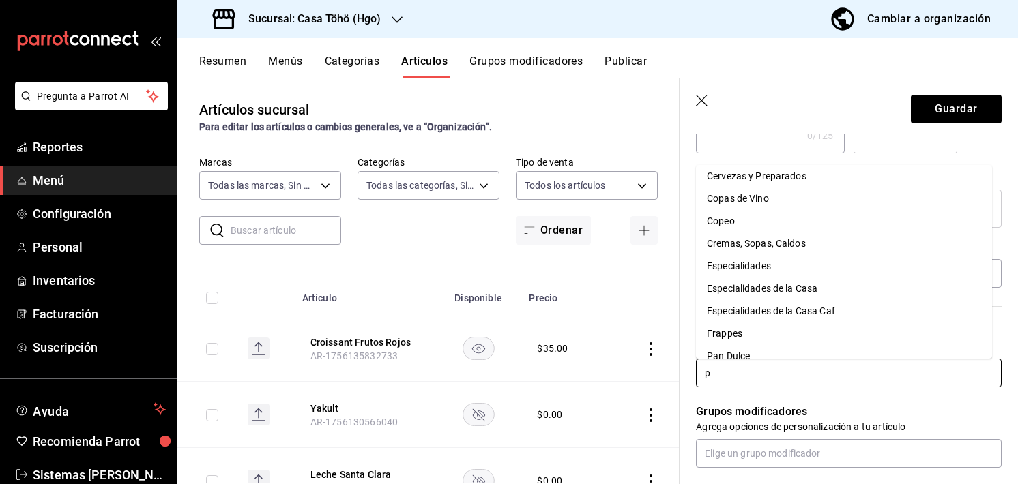
scroll to position [0, 0]
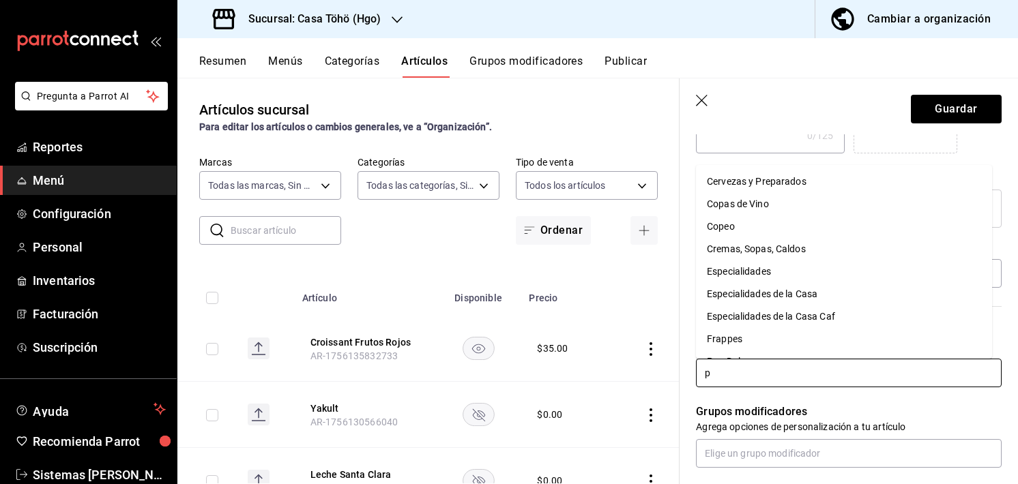
type input "pa"
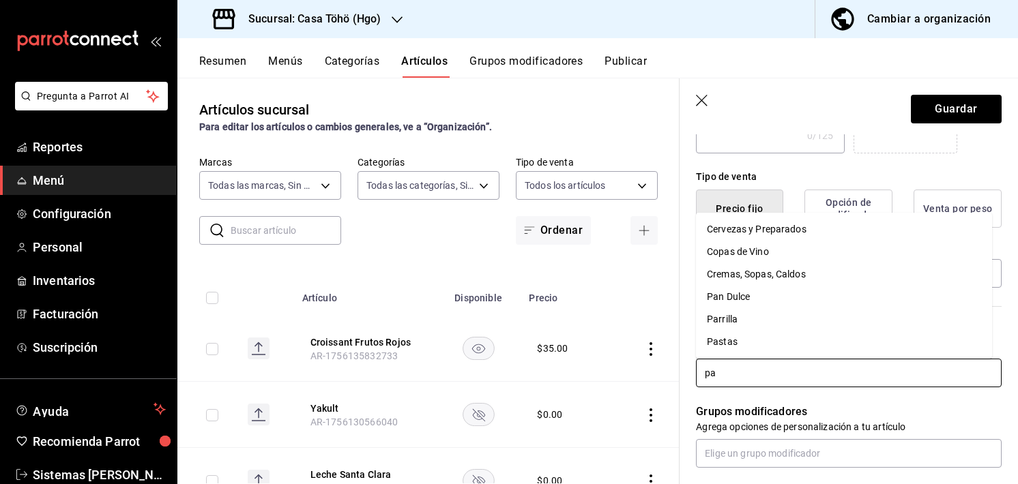
click at [745, 303] on li "Pan Dulce" at bounding box center [844, 297] width 296 height 23
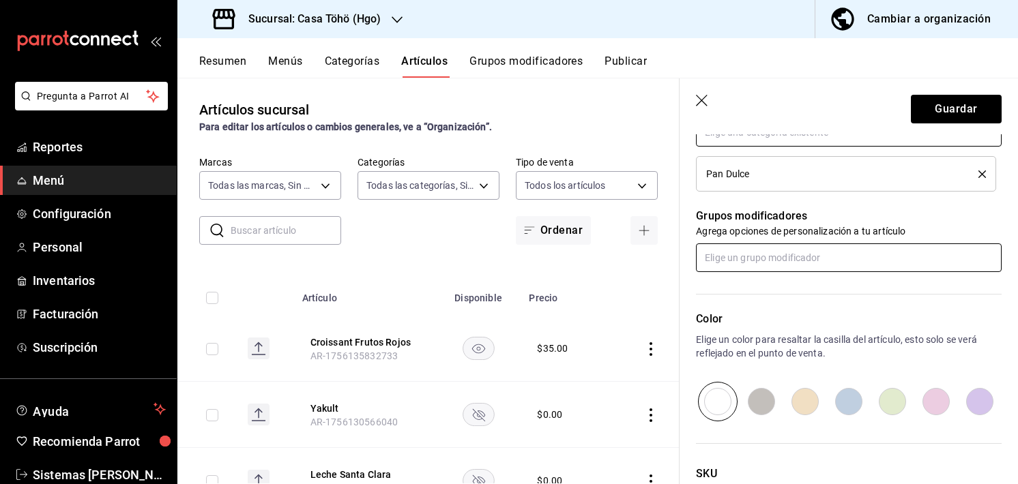
scroll to position [651, 0]
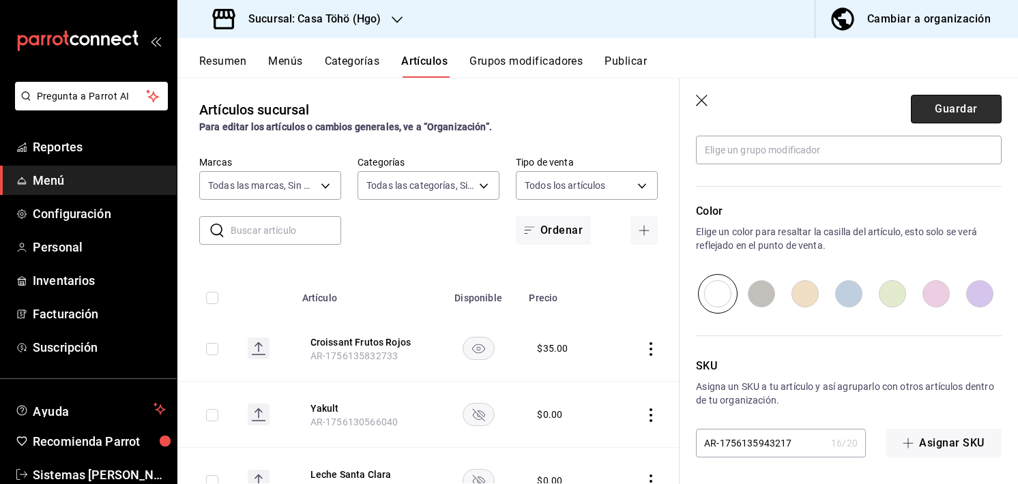
click at [939, 101] on button "Guardar" at bounding box center [955, 109] width 91 height 29
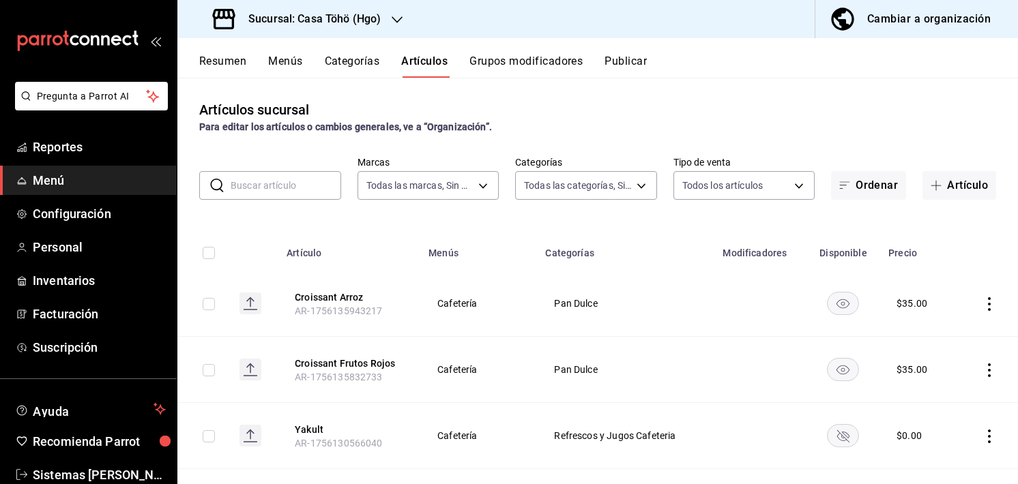
click at [287, 190] on input "text" at bounding box center [286, 185] width 110 height 27
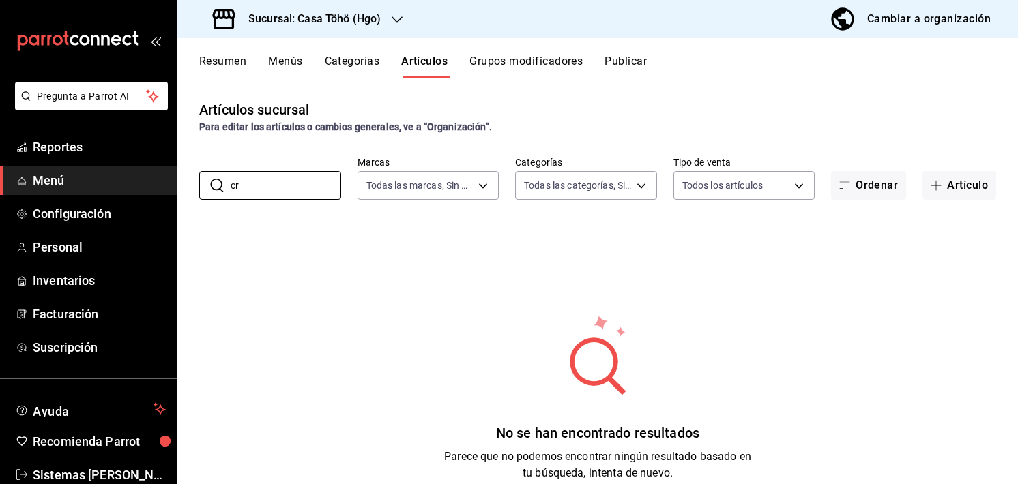
type input "c"
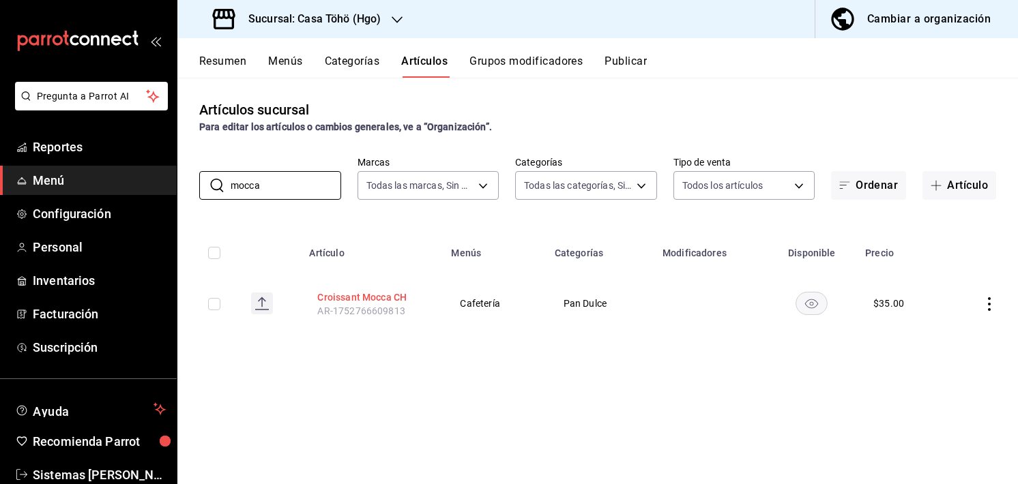
type input "mocca"
click at [379, 298] on button "Croissant Mocca CH" at bounding box center [371, 298] width 109 height 14
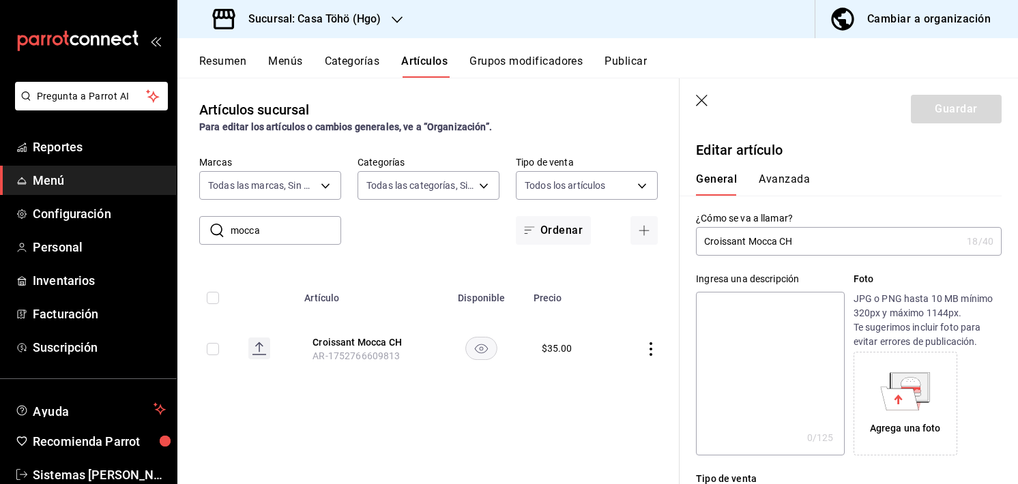
drag, startPoint x: 797, startPoint y: 246, endPoint x: 747, endPoint y: 244, distance: 49.8
click at [747, 244] on input "Croissant Mocca CH" at bounding box center [828, 241] width 265 height 27
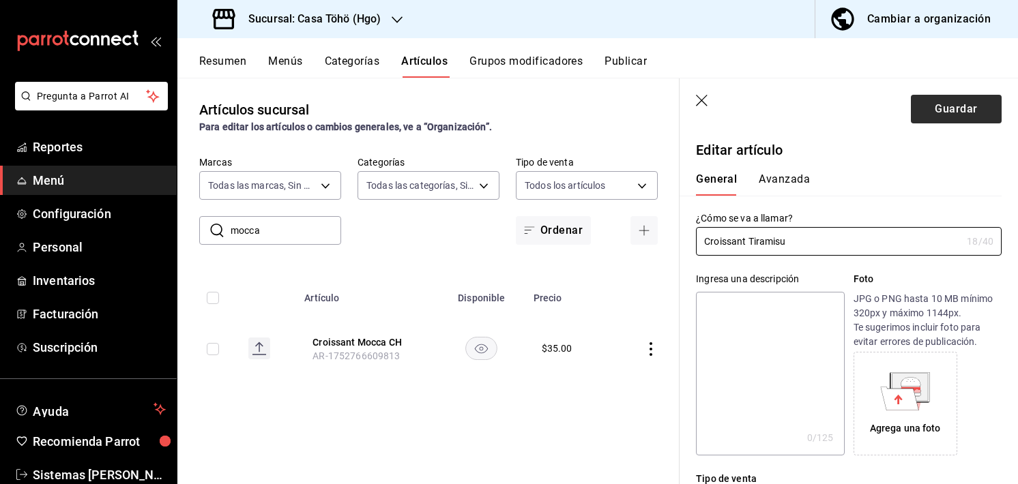
type input "Croissant Tiramisu"
click at [958, 113] on button "Guardar" at bounding box center [955, 109] width 91 height 29
